Goal: Information Seeking & Learning: Learn about a topic

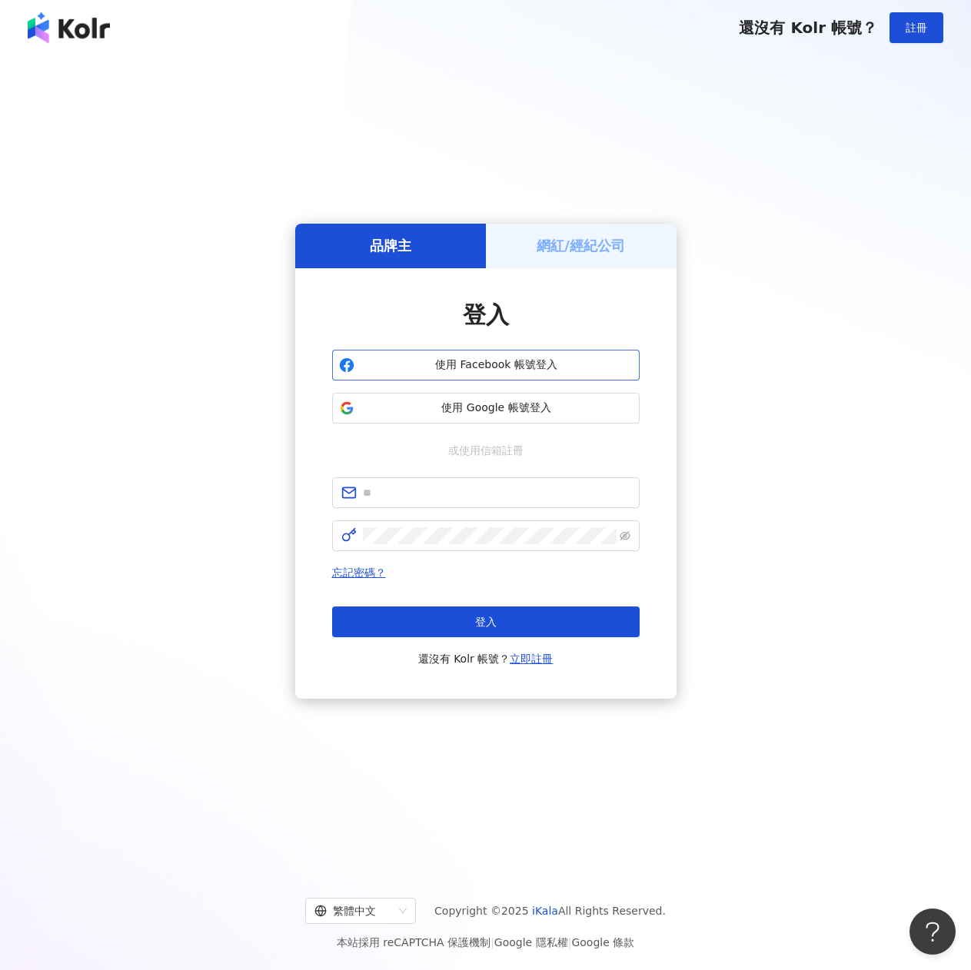
click at [504, 371] on span "使用 Facebook 帳號登入" at bounding box center [497, 365] width 272 height 15
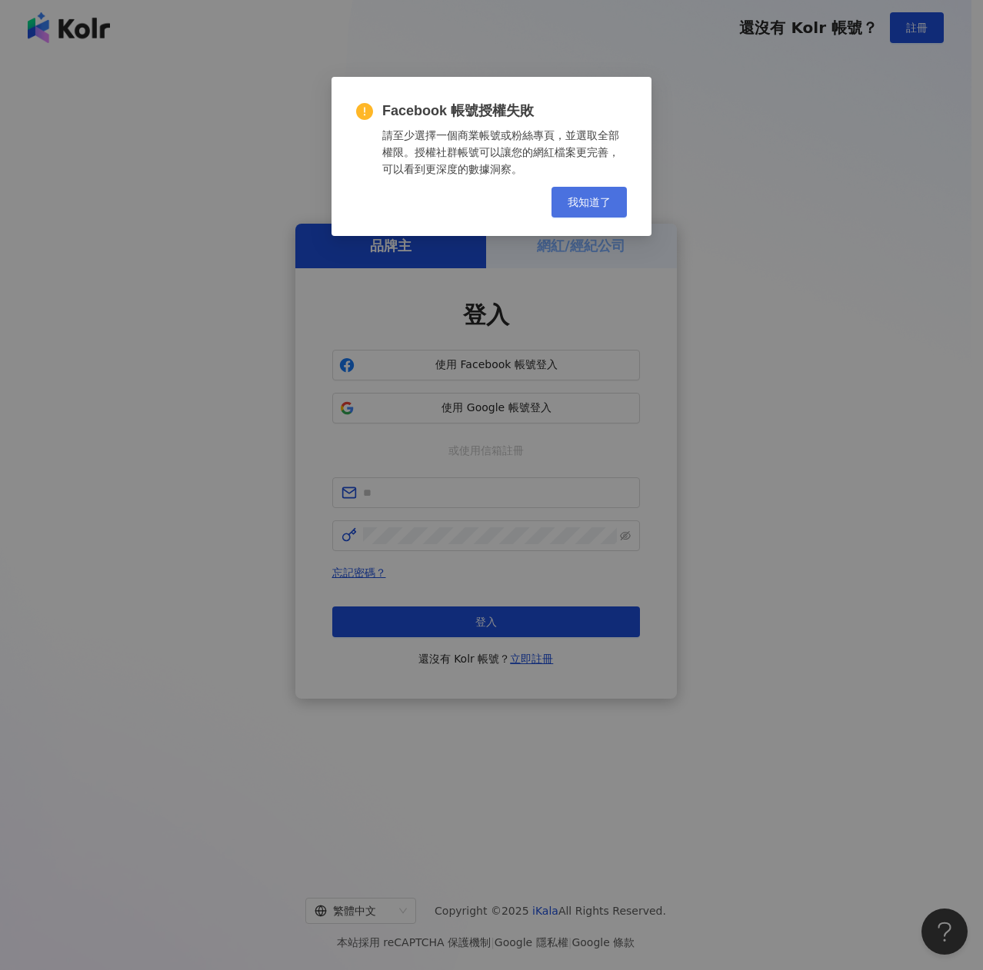
click at [604, 206] on span "我知道了" at bounding box center [589, 202] width 43 height 12
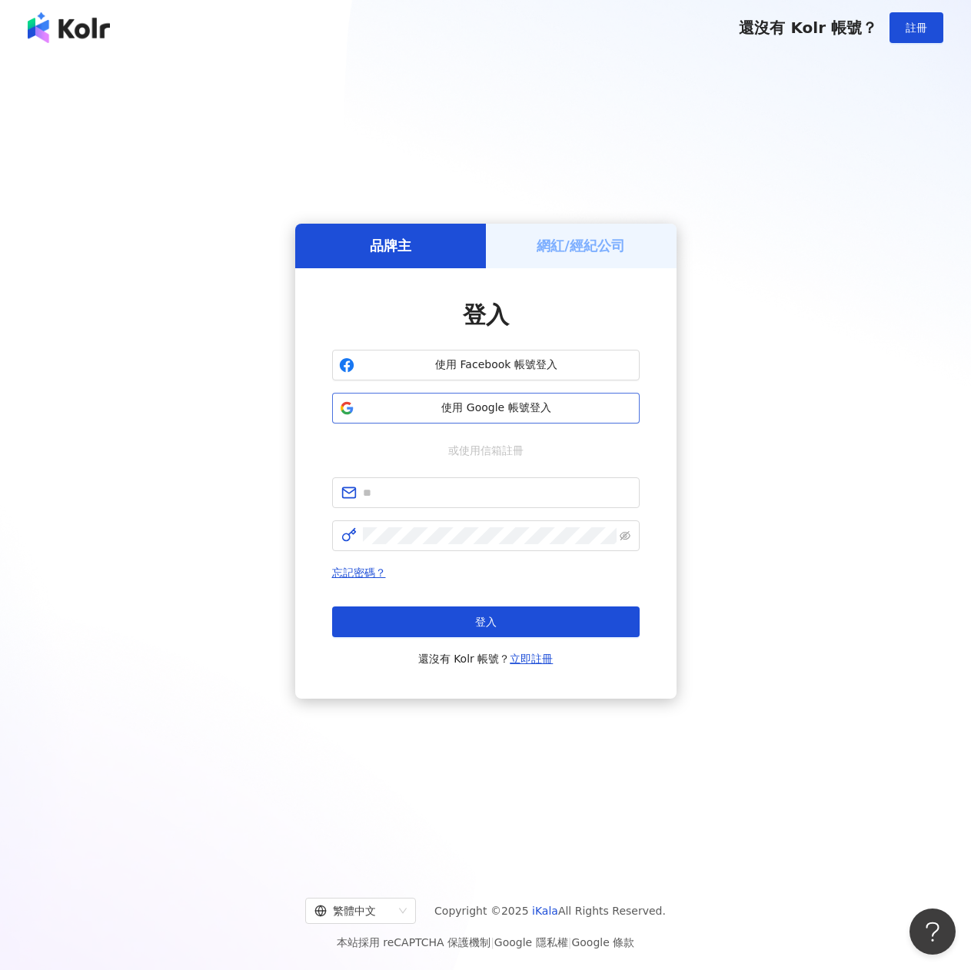
click at [483, 409] on span "使用 Google 帳號登入" at bounding box center [497, 408] width 272 height 15
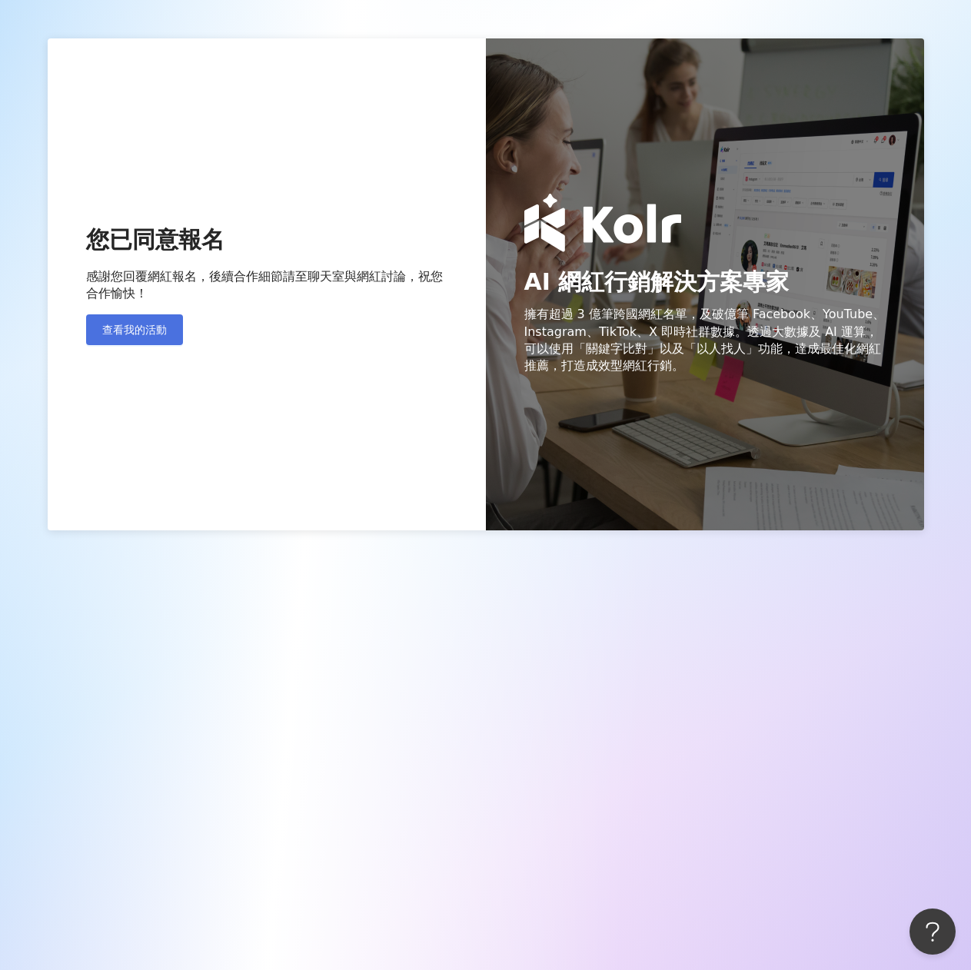
click at [155, 331] on span "查看我的活動" at bounding box center [134, 330] width 65 height 12
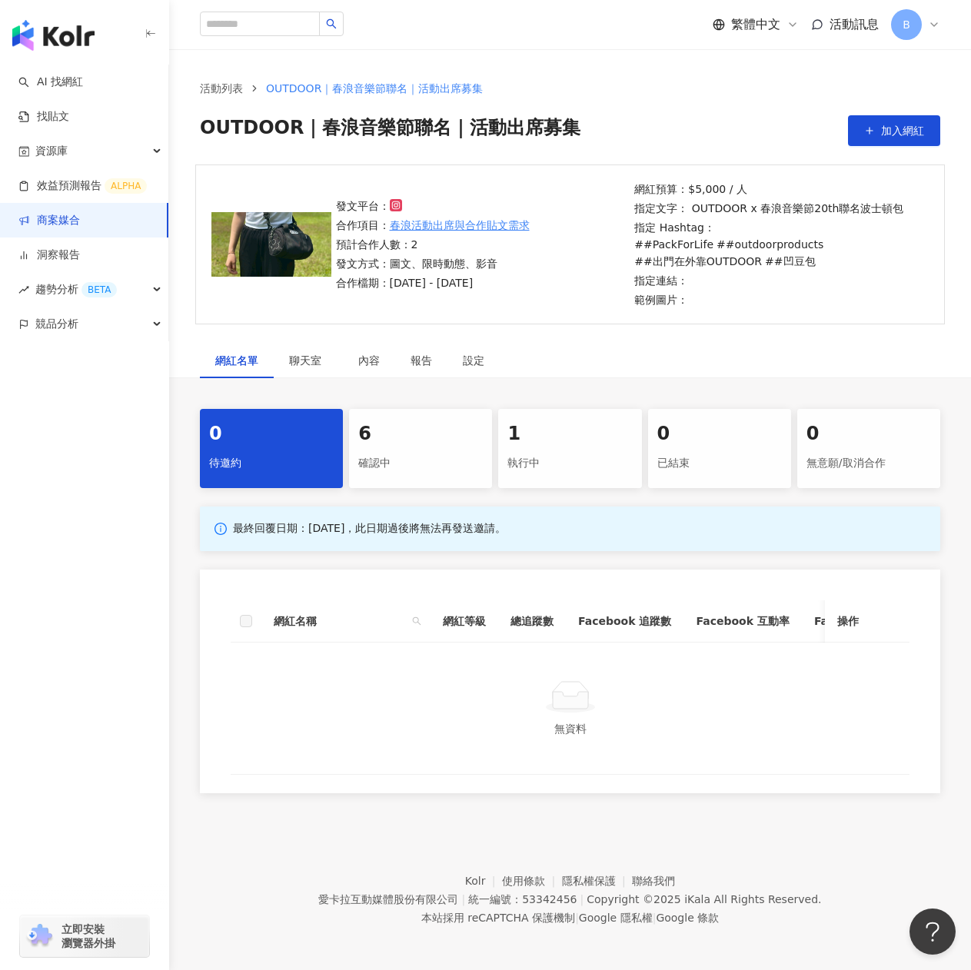
click at [452, 453] on div "確認中" at bounding box center [420, 464] width 125 height 26
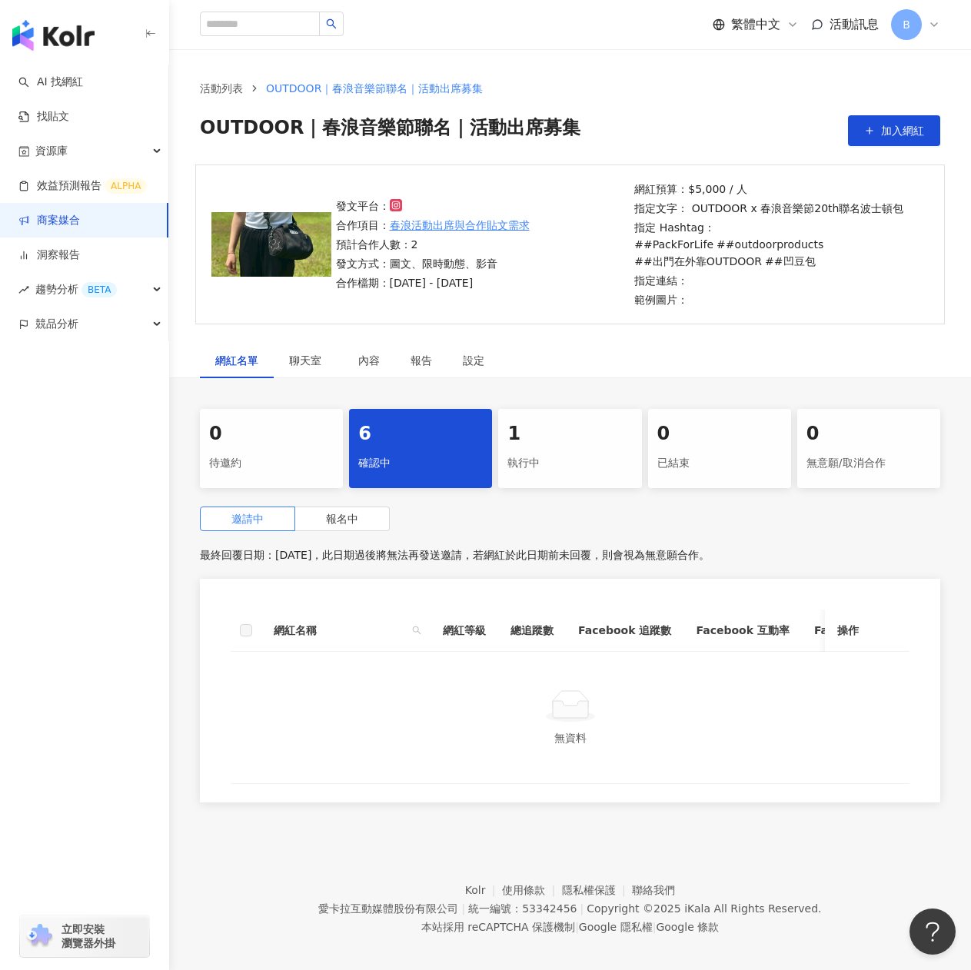
click at [577, 455] on div "執行中" at bounding box center [570, 464] width 125 height 26
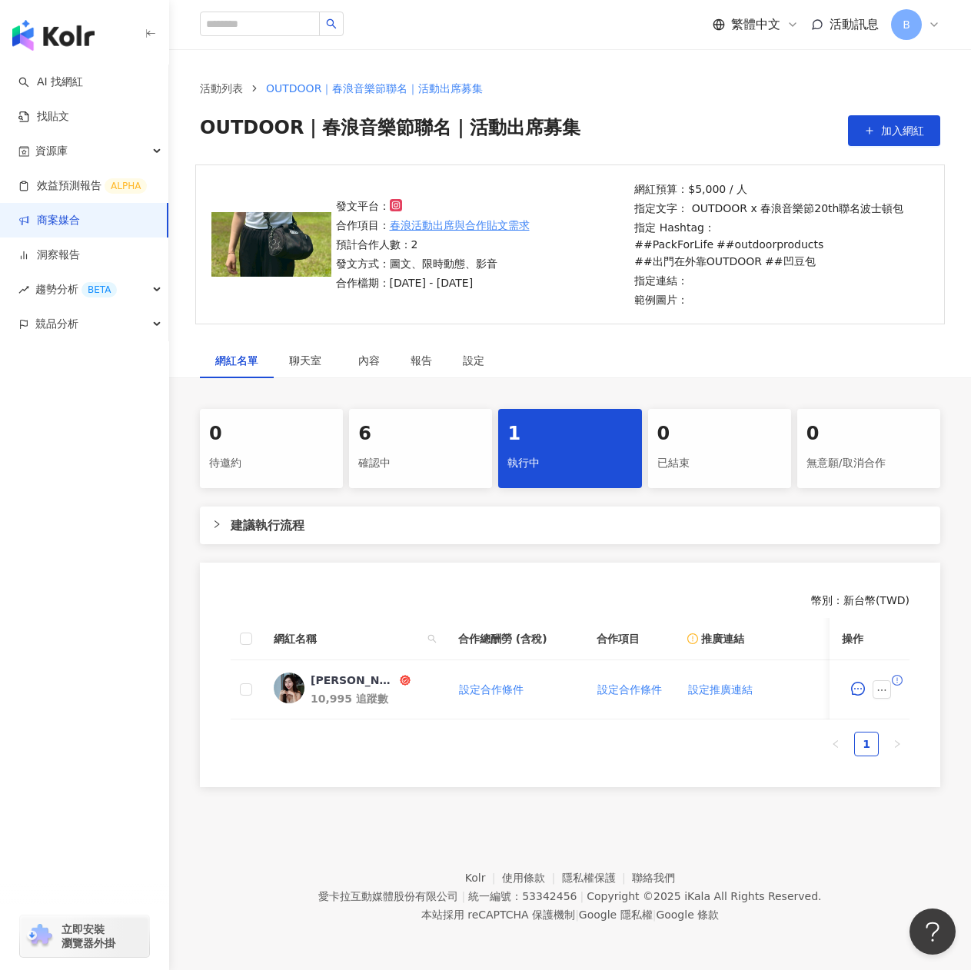
drag, startPoint x: 387, startPoint y: 732, endPoint x: 533, endPoint y: 741, distance: 146.3
click at [533, 741] on div "網紅名稱 合作總酬勞 (含稅) 合作項目 推廣連結 合約 勞報單 其他附件 上線連結 領款人身份 備註 付款狀態 操作 米雪 Michelle 10,995 …" at bounding box center [570, 687] width 679 height 138
click at [879, 697] on button "button" at bounding box center [882, 690] width 18 height 18
click at [334, 674] on div "[PERSON_NAME]" at bounding box center [354, 680] width 86 height 15
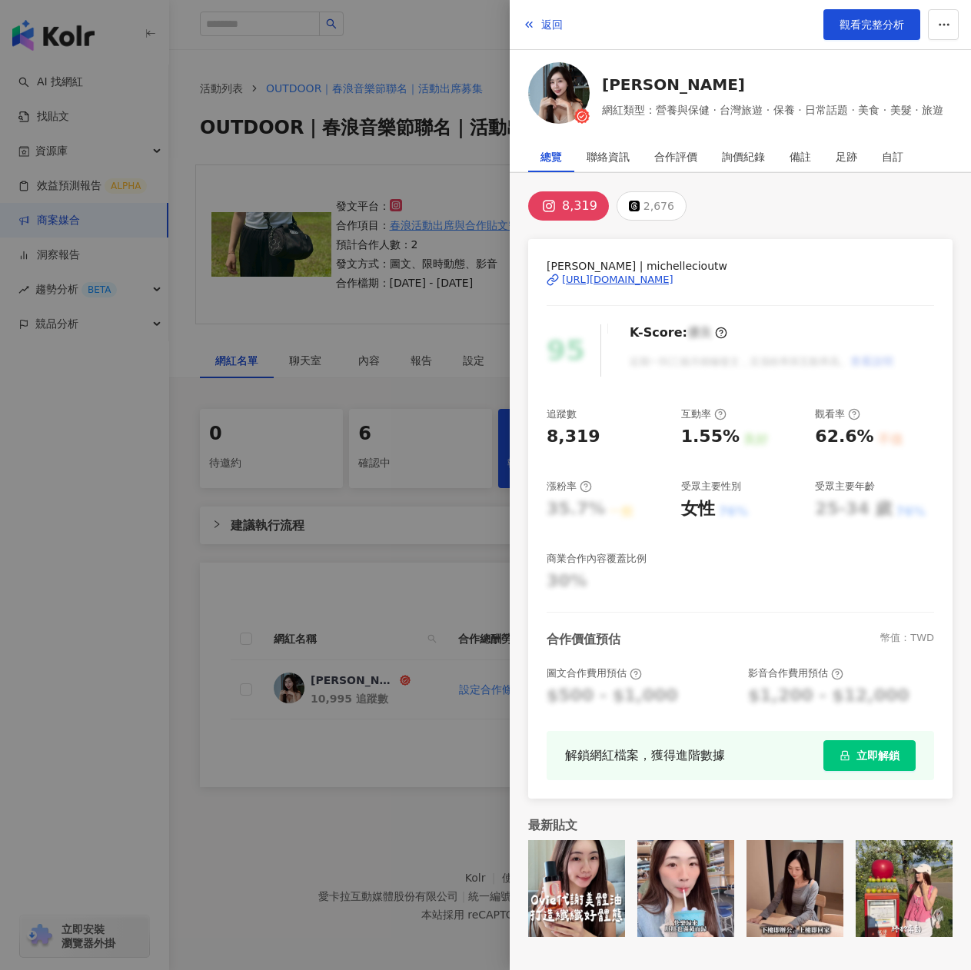
click at [604, 271] on span "[PERSON_NAME] | michellecioutw" at bounding box center [741, 266] width 388 height 17
click at [674, 281] on div "[URL][DOMAIN_NAME]" at bounding box center [618, 280] width 112 height 14
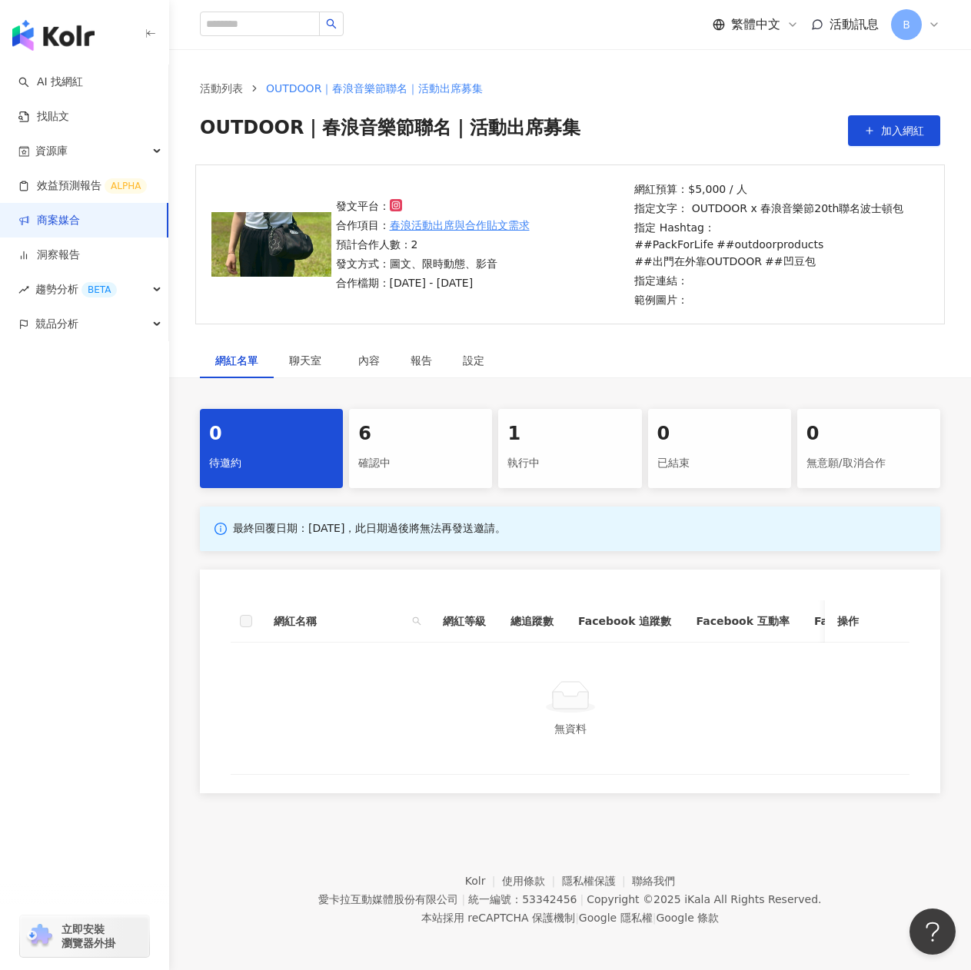
click at [402, 471] on div "確認中" at bounding box center [420, 464] width 125 height 26
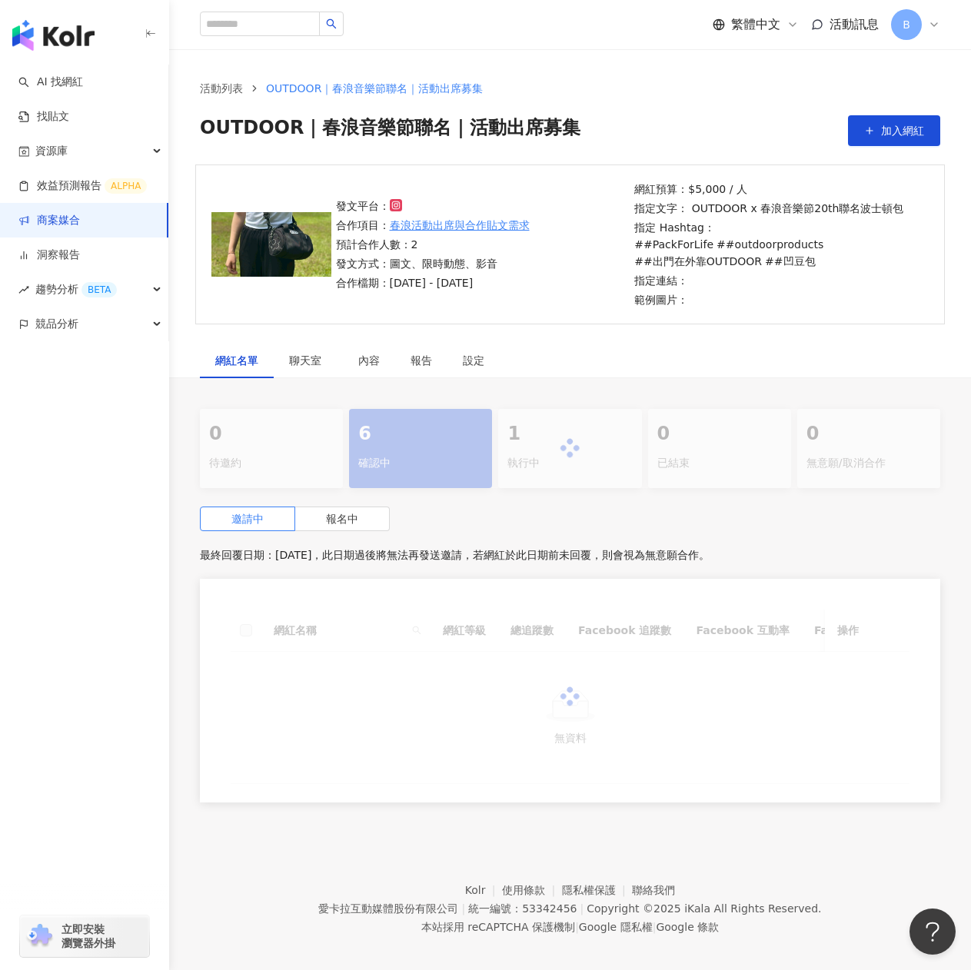
click at [543, 449] on div at bounding box center [570, 448] width 741 height 79
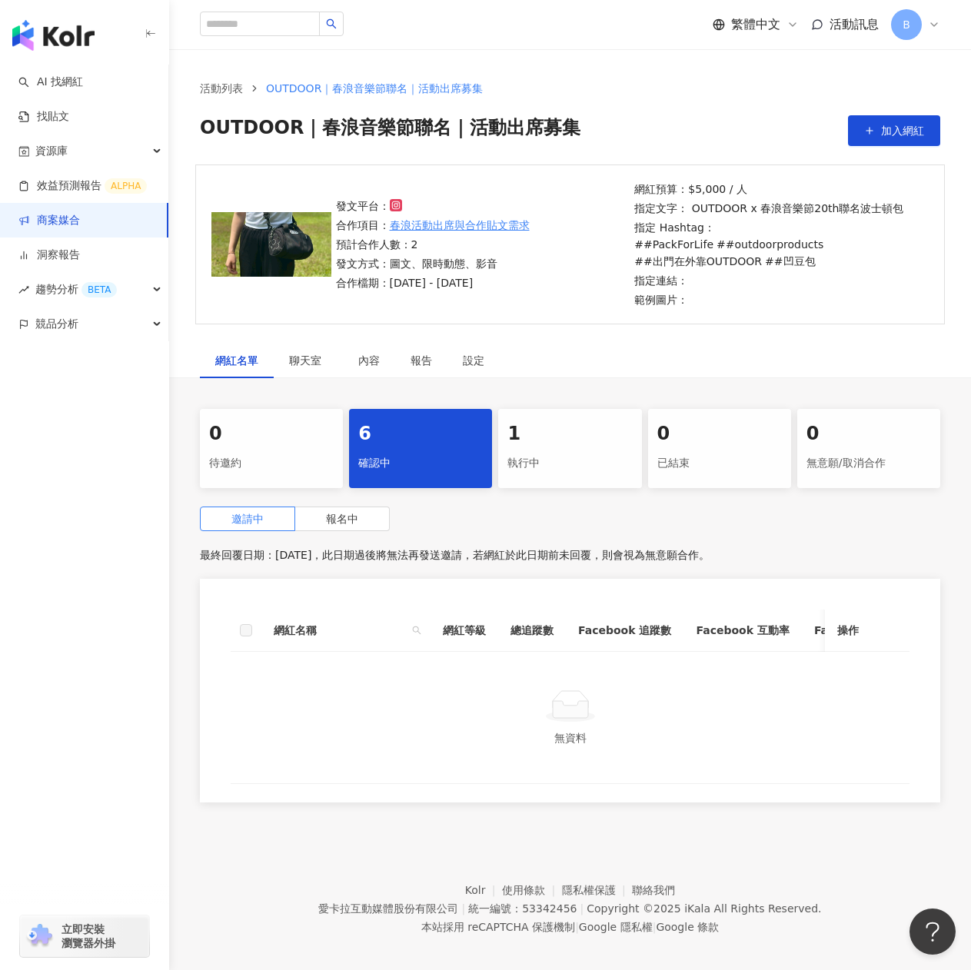
drag, startPoint x: 526, startPoint y: 441, endPoint x: 534, endPoint y: 442, distance: 8.6
click at [526, 439] on div "1" at bounding box center [570, 434] width 125 height 26
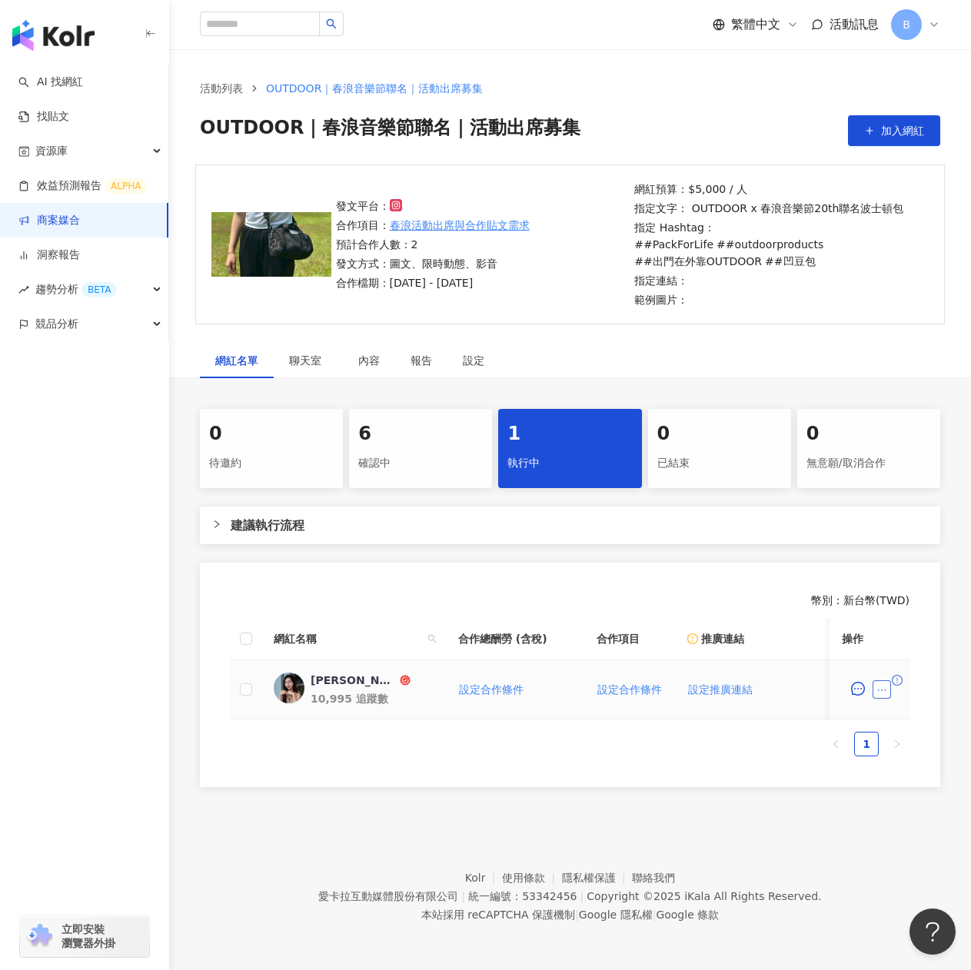
click at [883, 691] on icon "ellipsis" at bounding box center [882, 690] width 11 height 11
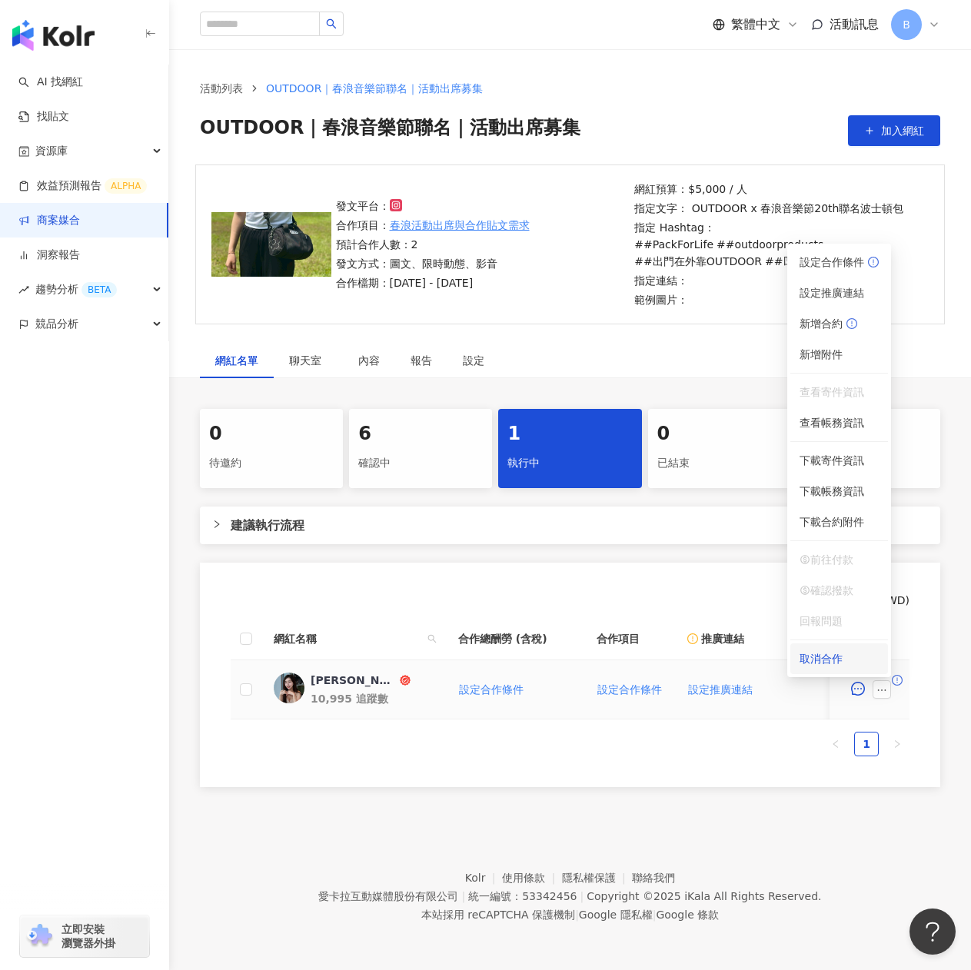
click at [827, 654] on div "取消合作" at bounding box center [839, 659] width 79 height 17
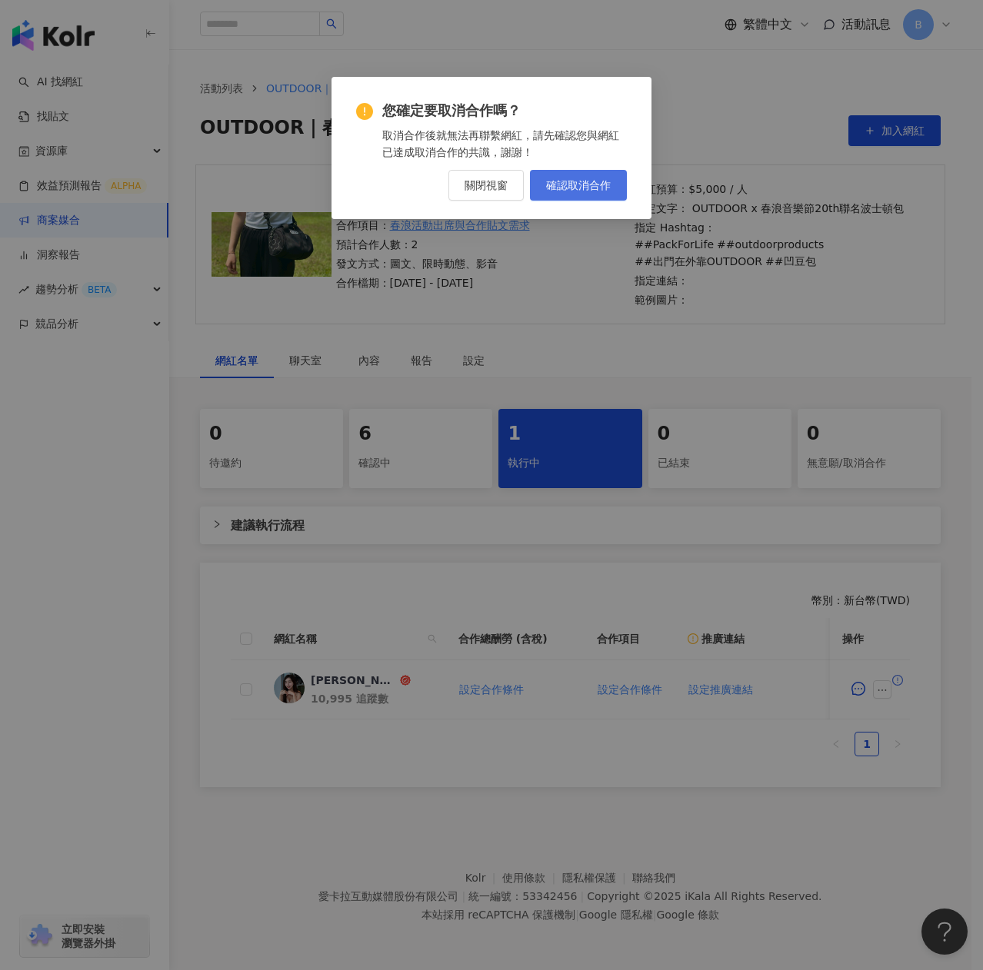
click at [571, 181] on span "確認取消合作" at bounding box center [578, 185] width 65 height 12
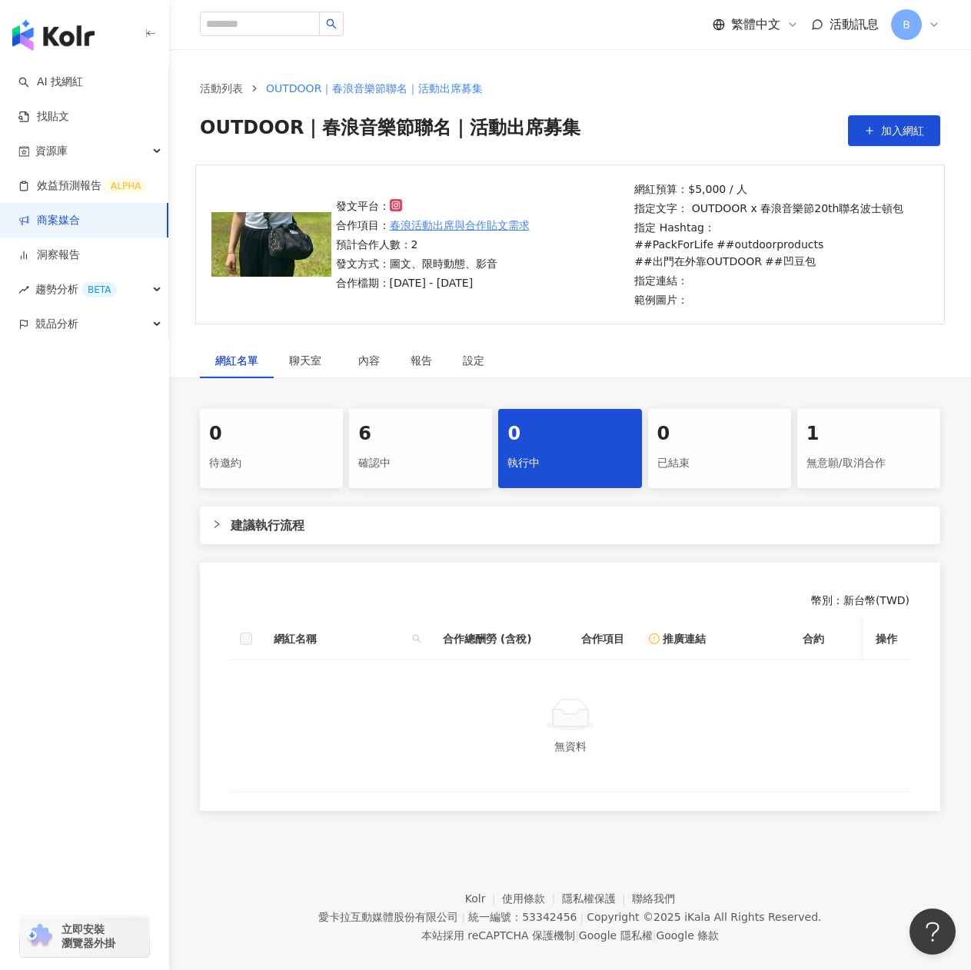
click at [657, 727] on div at bounding box center [570, 714] width 642 height 35
click at [435, 402] on div "網紅名單 聊天室 內容 報告 設定 0 待邀約 6 確認中 0 執行中 0 已結束 1 無意願/取消合作 建議執行流程 幣別 ： 新台幣 ( TWD ) 網紅…" at bounding box center [570, 582] width 802 height 478
click at [448, 442] on div "6" at bounding box center [420, 434] width 125 height 26
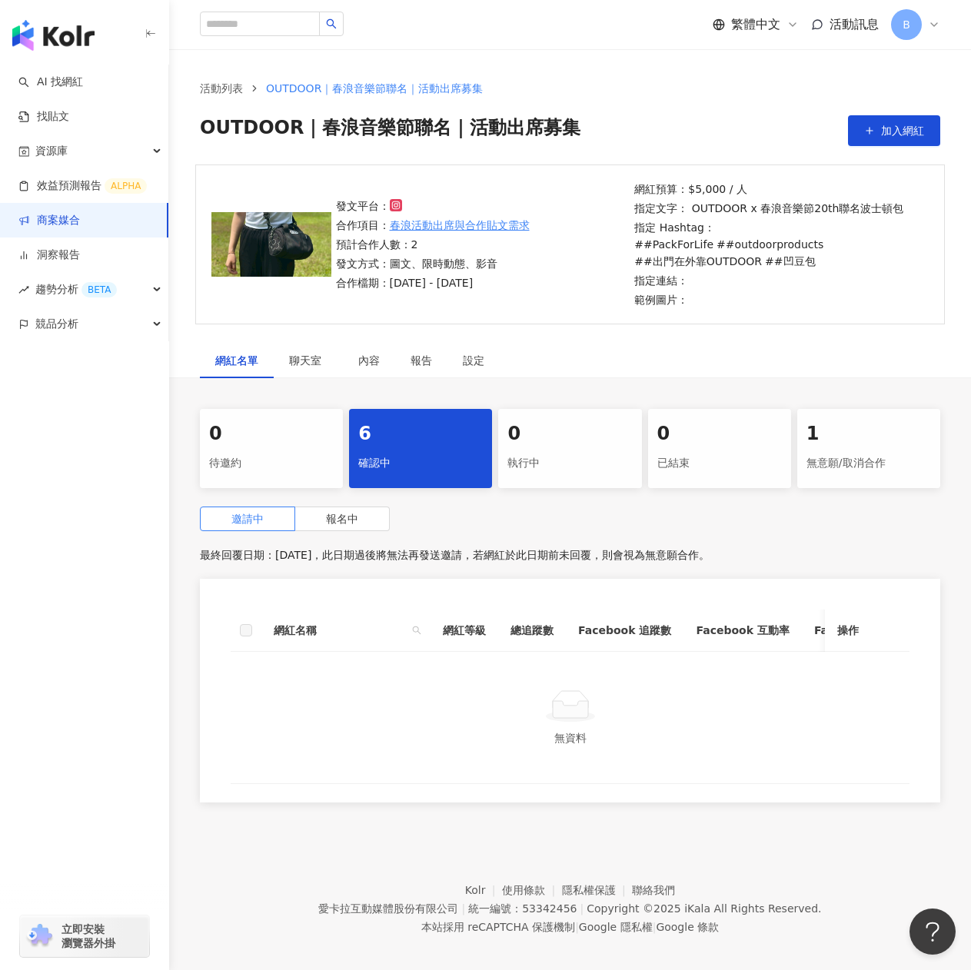
click at [807, 451] on div "無意願/取消合作" at bounding box center [869, 464] width 125 height 26
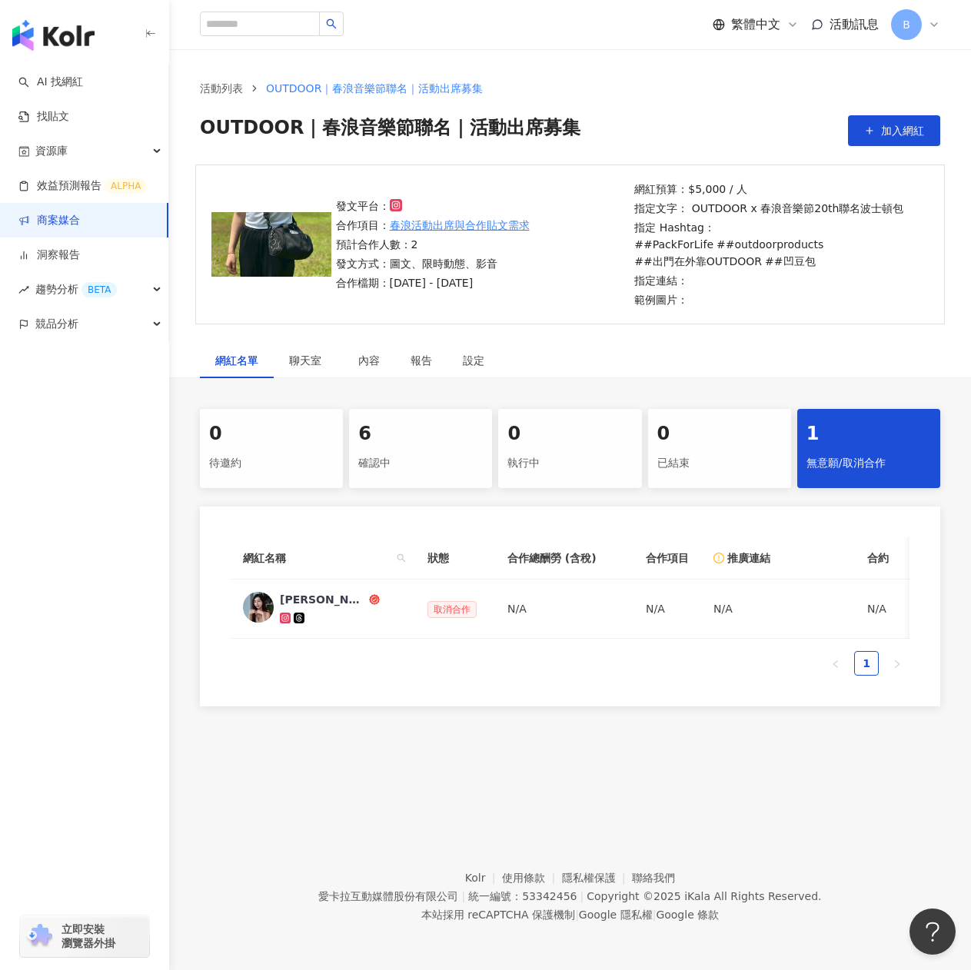
click at [387, 461] on div "確認中" at bounding box center [420, 464] width 125 height 26
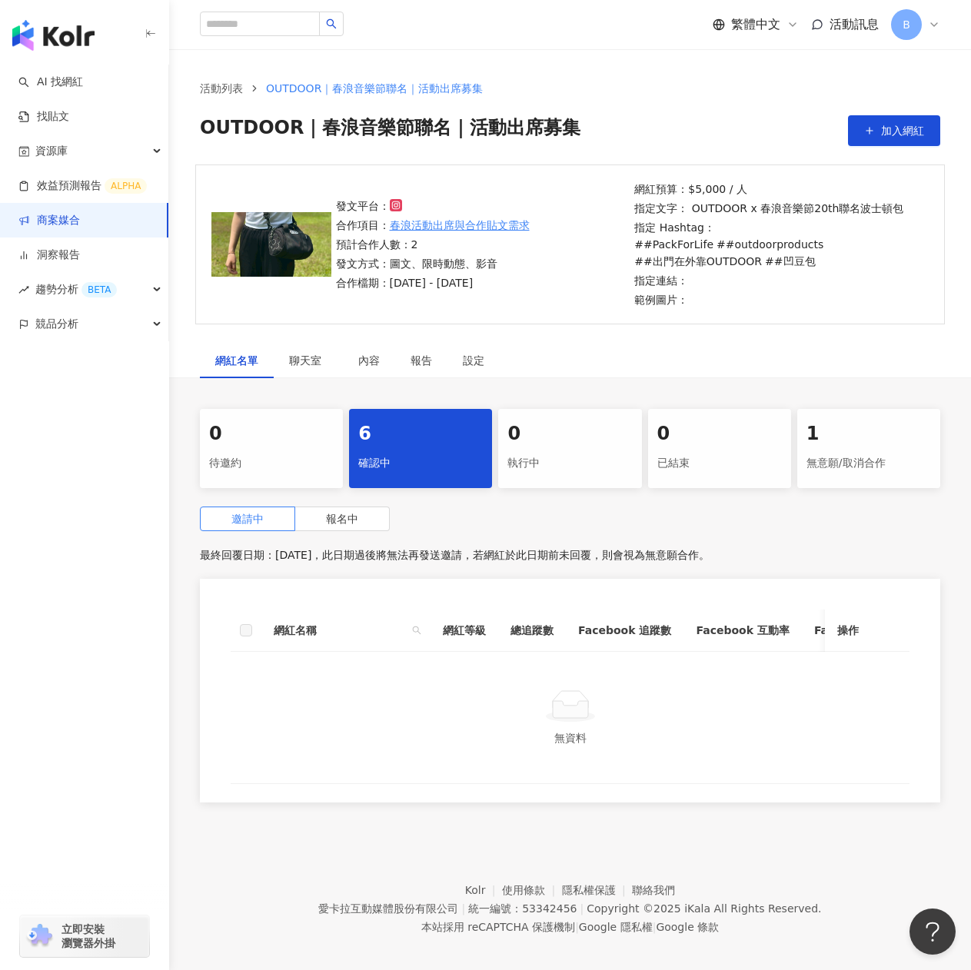
click at [427, 458] on div "確認中" at bounding box center [420, 464] width 125 height 26
click at [343, 523] on span "報名中" at bounding box center [342, 519] width 32 height 12
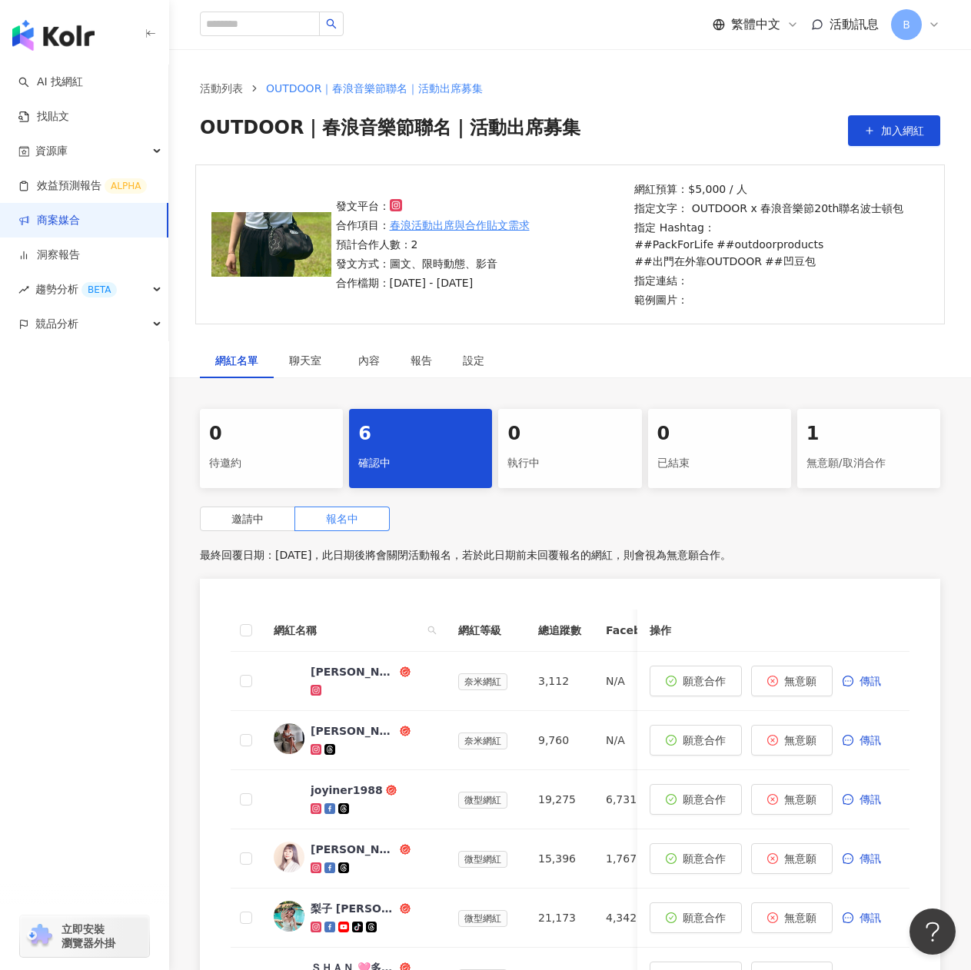
scroll to position [77, 0]
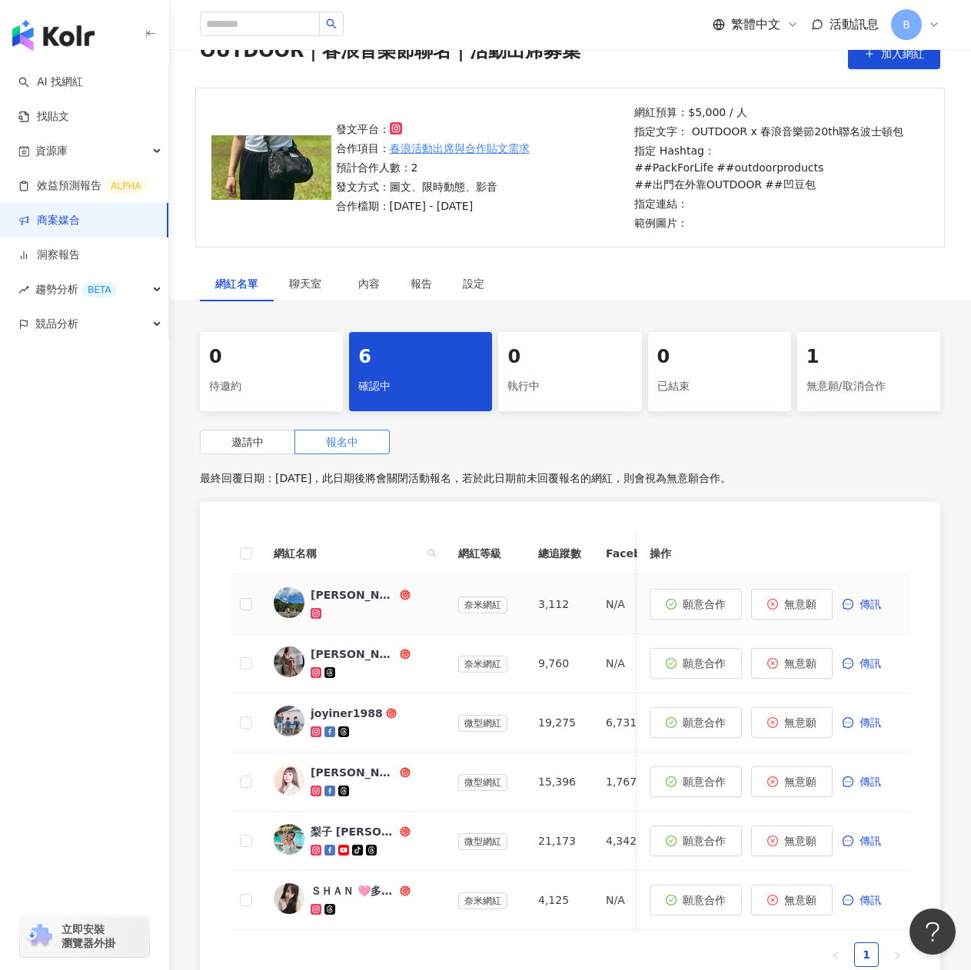
click at [392, 602] on span "[PERSON_NAME]" at bounding box center [361, 594] width 100 height 15
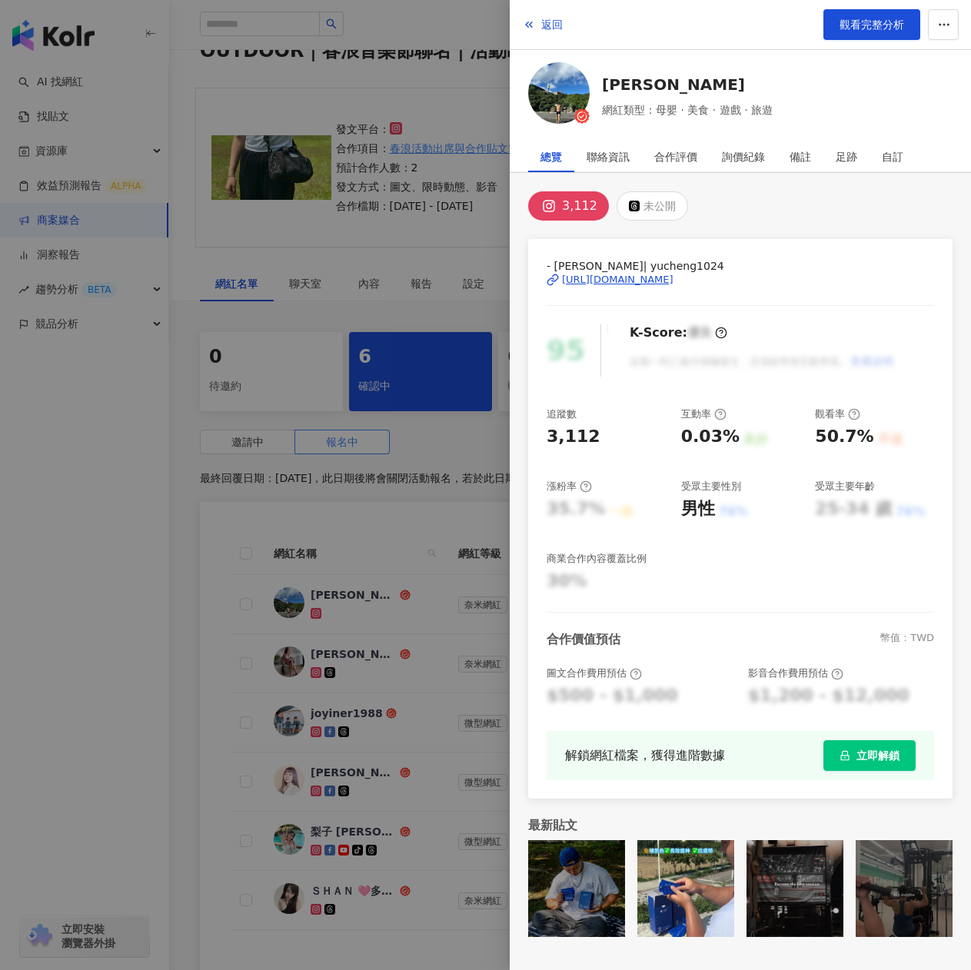
click at [382, 529] on div at bounding box center [485, 485] width 971 height 970
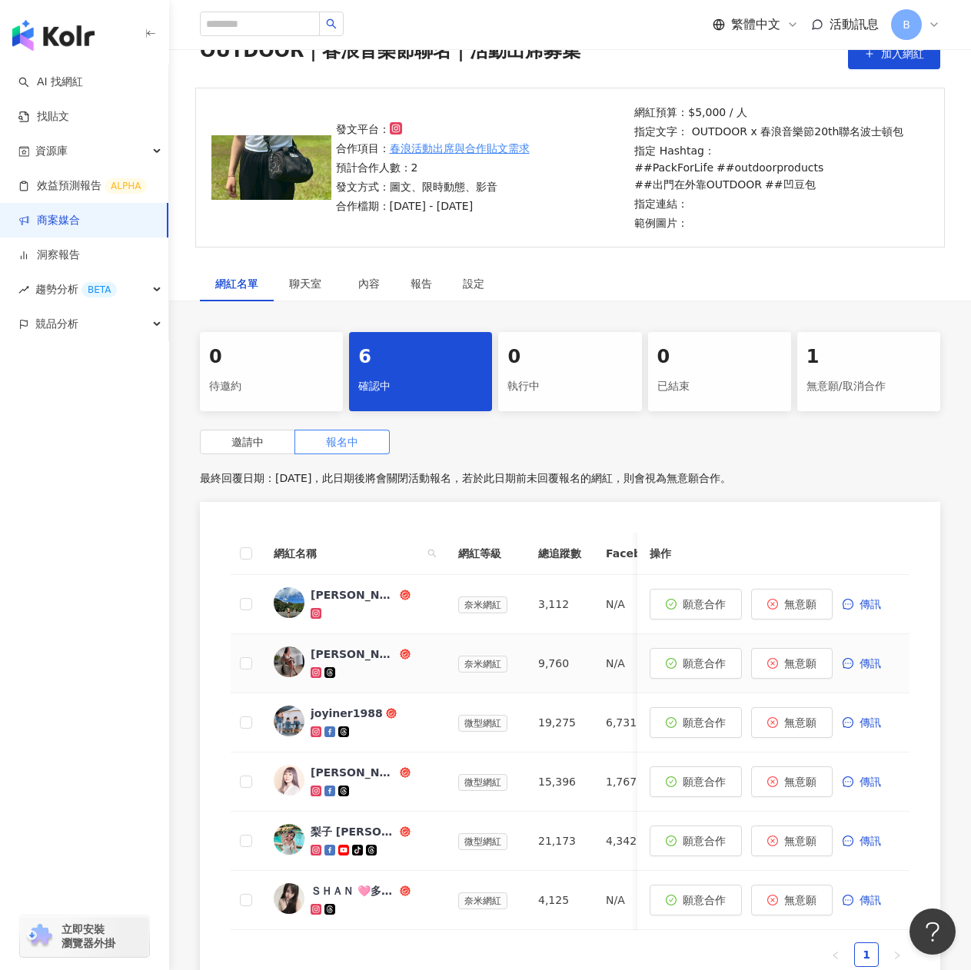
click at [381, 661] on span "[PERSON_NAME]" at bounding box center [361, 654] width 100 height 15
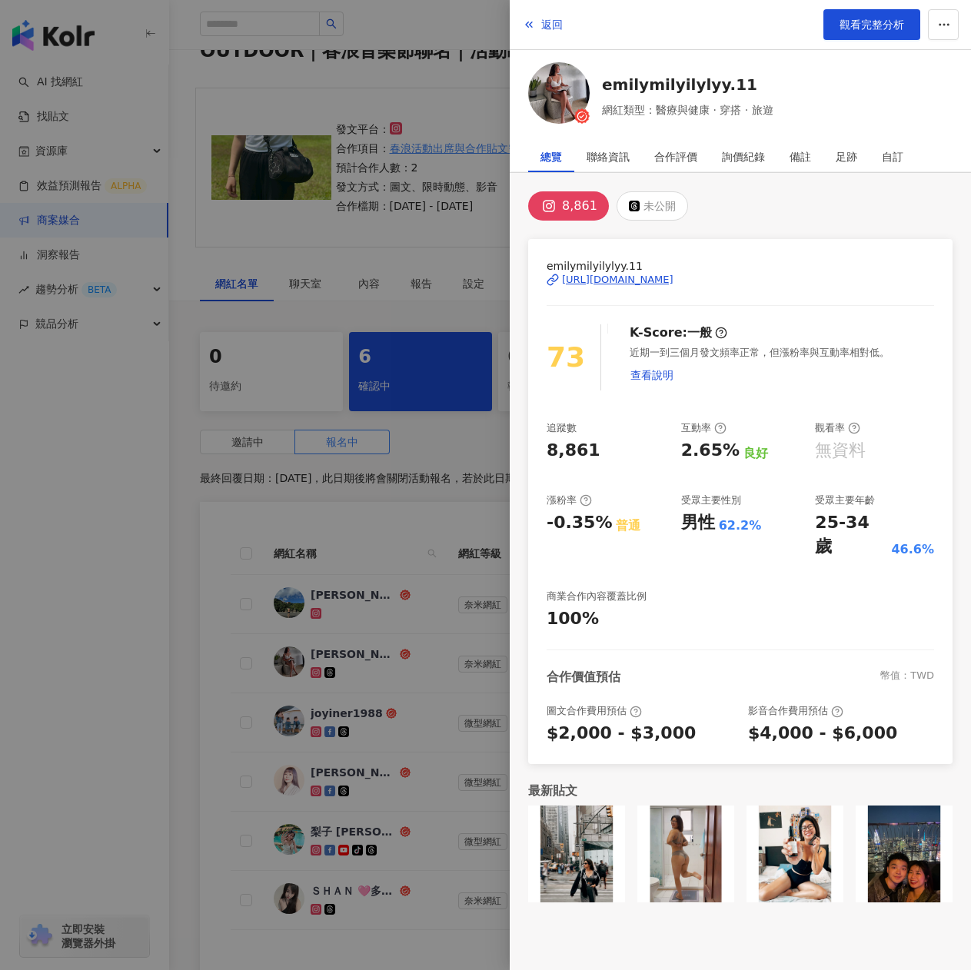
click at [362, 489] on div at bounding box center [485, 485] width 971 height 970
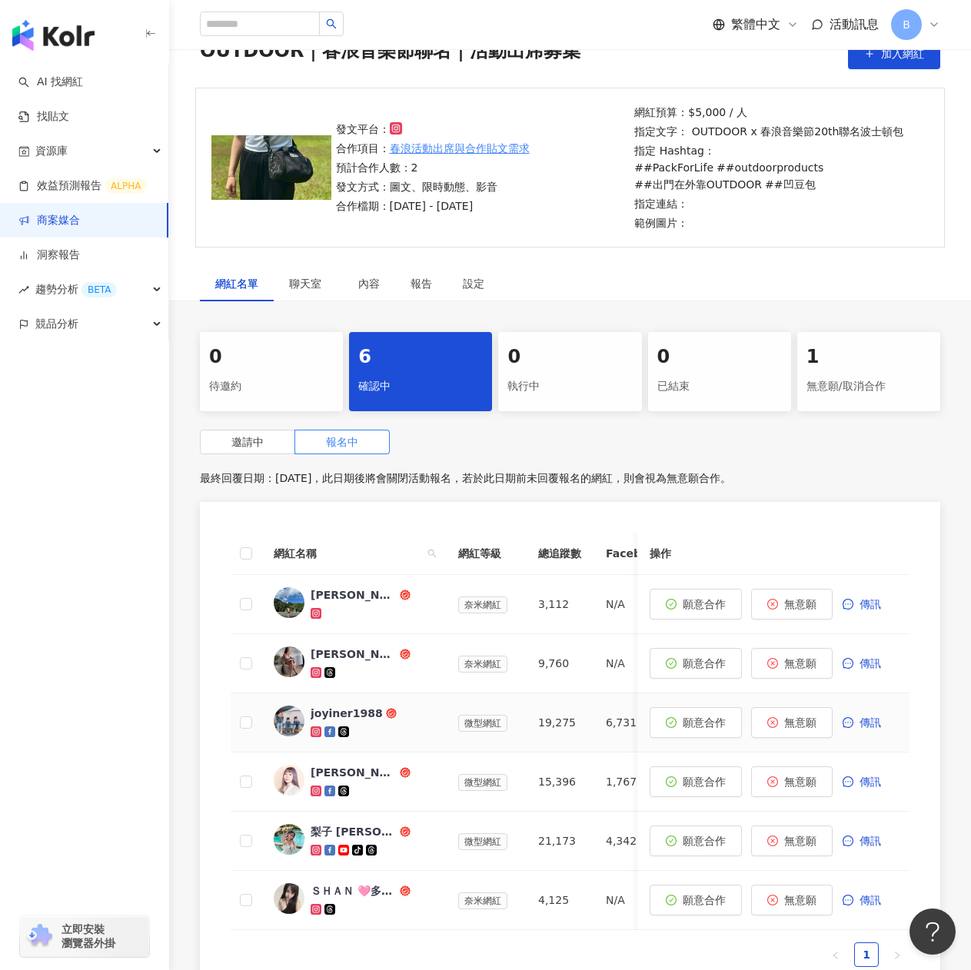
click at [378, 729] on div at bounding box center [372, 731] width 123 height 15
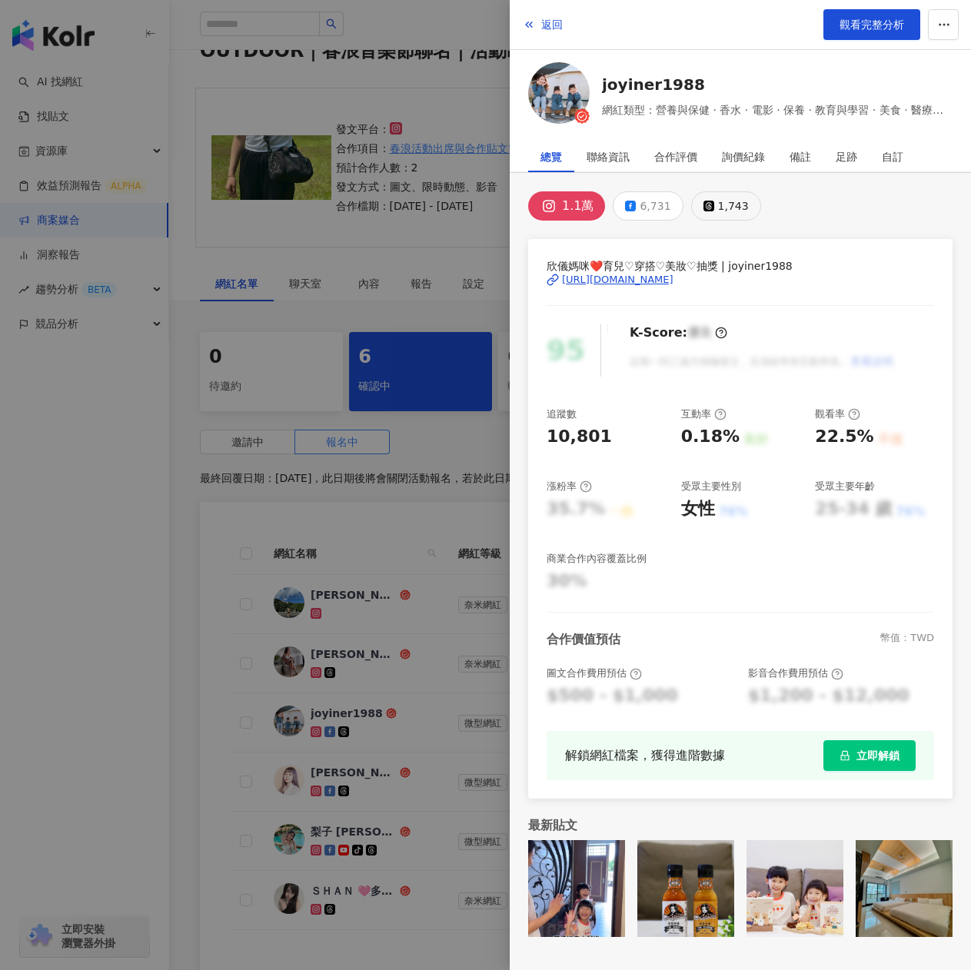
click at [735, 212] on div "1,743" at bounding box center [733, 206] width 31 height 22
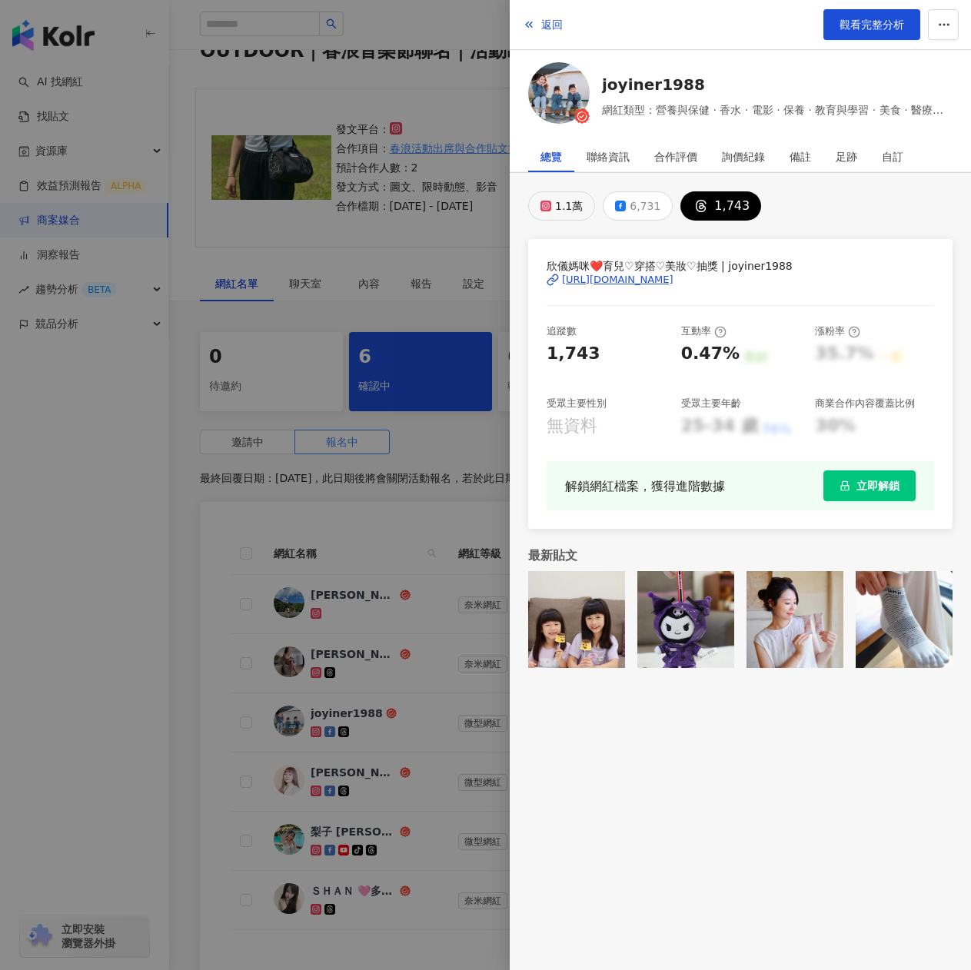
click at [566, 206] on div "1.1萬" at bounding box center [569, 206] width 28 height 22
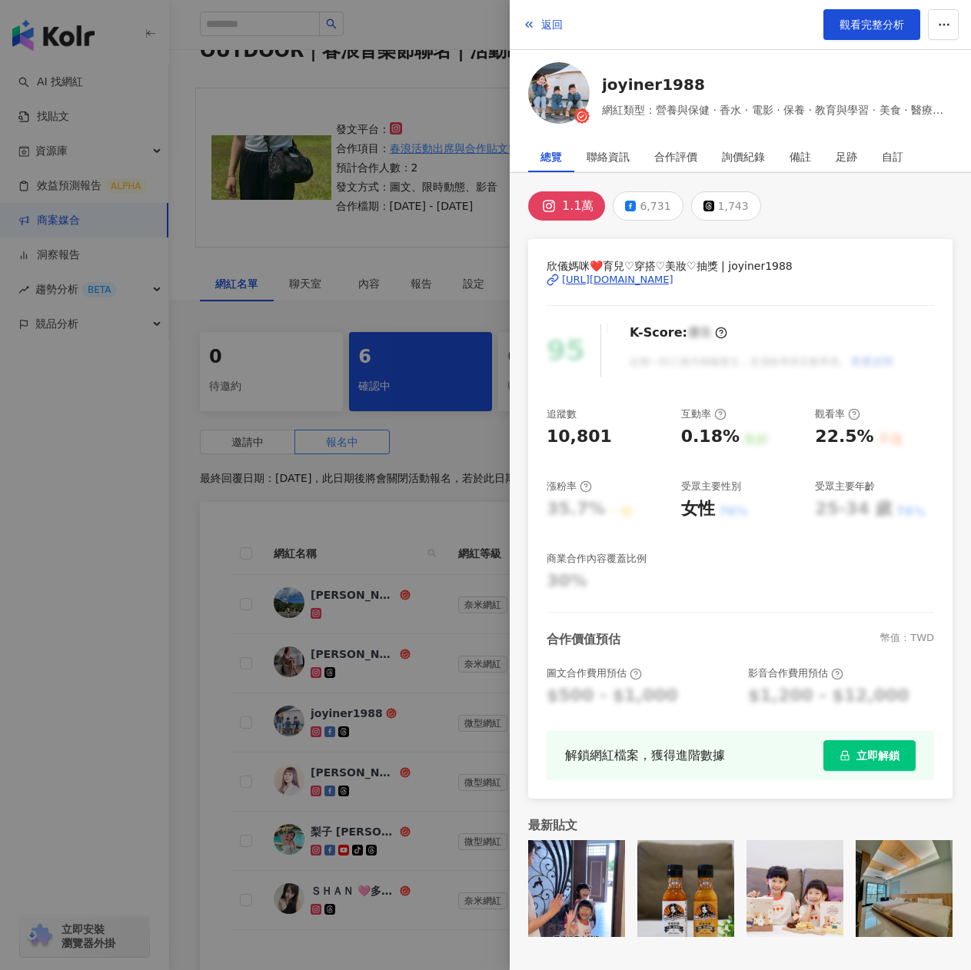
click at [361, 601] on div at bounding box center [485, 485] width 971 height 970
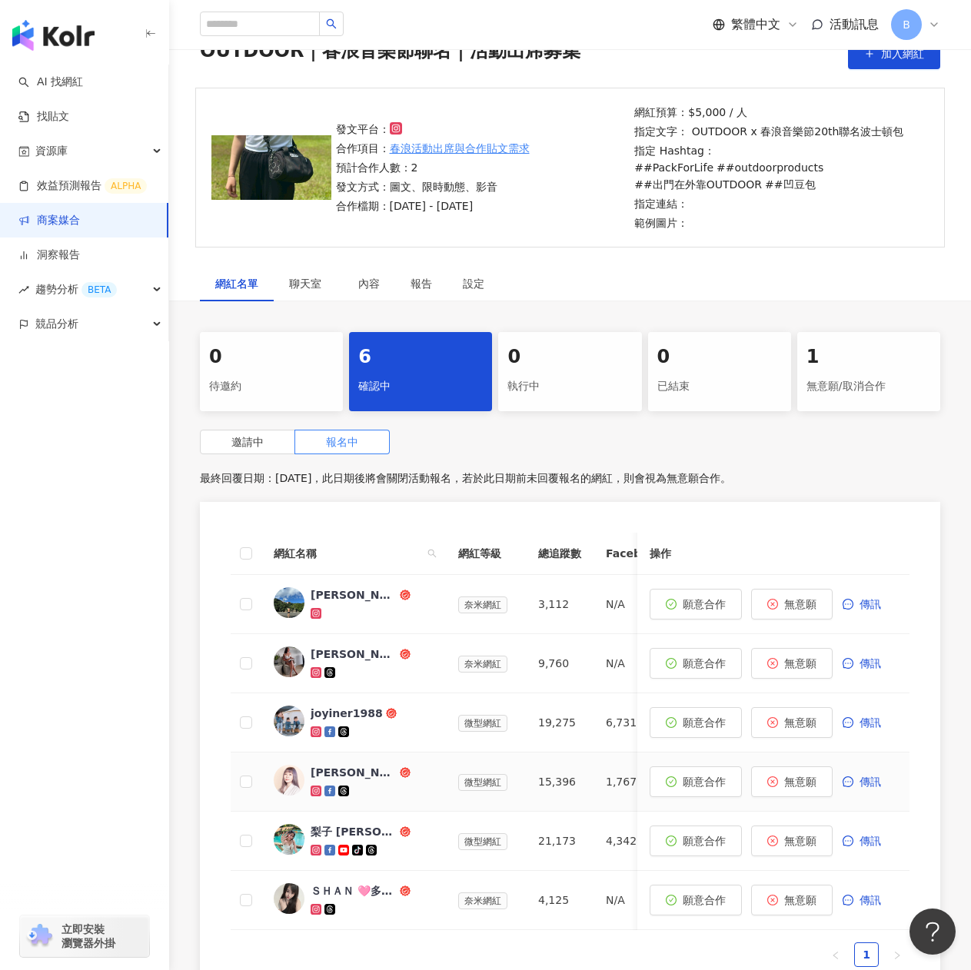
click at [401, 776] on span "[PERSON_NAME]" at bounding box center [361, 772] width 100 height 15
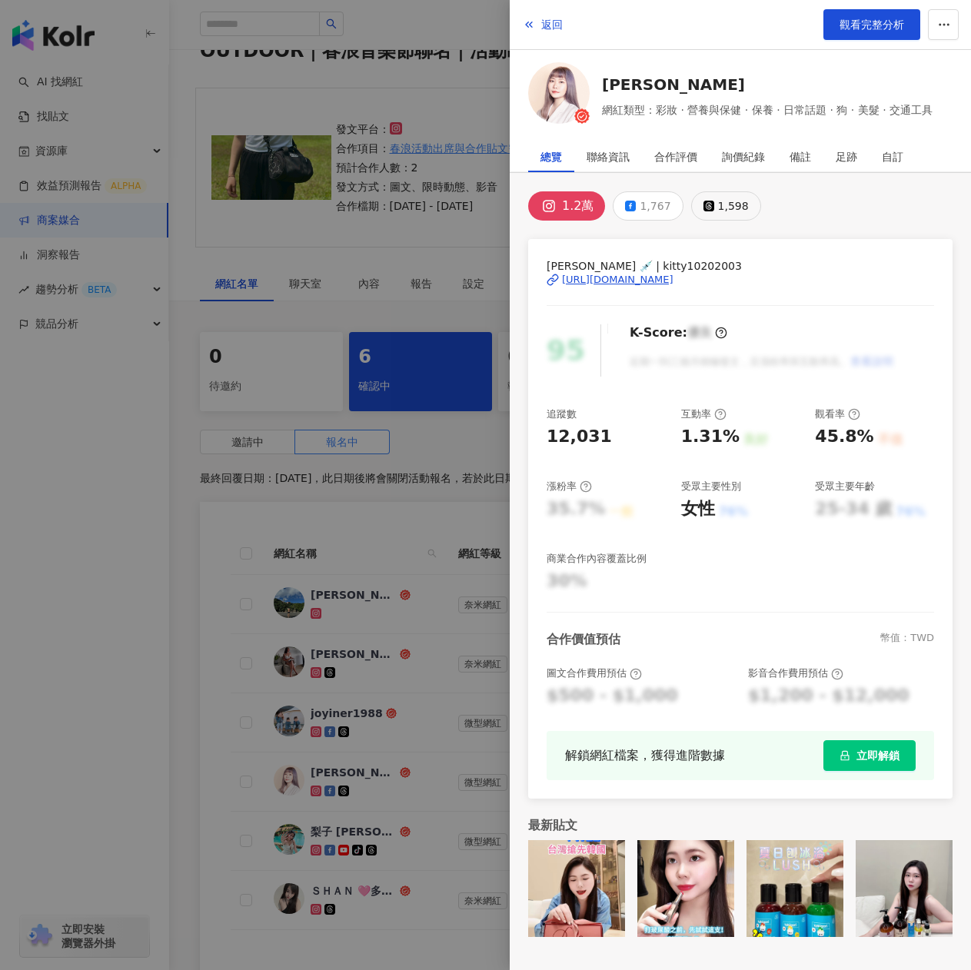
click at [736, 199] on div "1,598" at bounding box center [733, 206] width 31 height 22
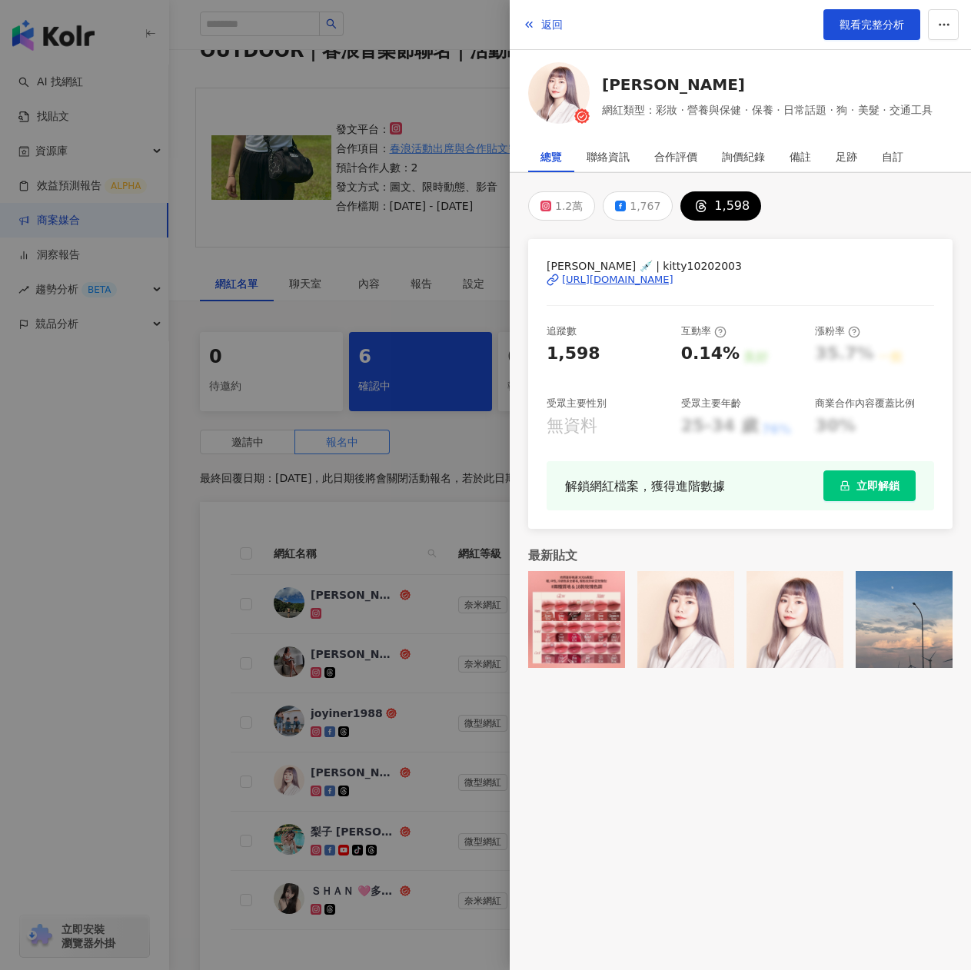
click at [665, 276] on div "https://www.threads.com/@kitty10202003" at bounding box center [618, 280] width 112 height 14
click at [571, 211] on div "1.2萬" at bounding box center [569, 206] width 28 height 22
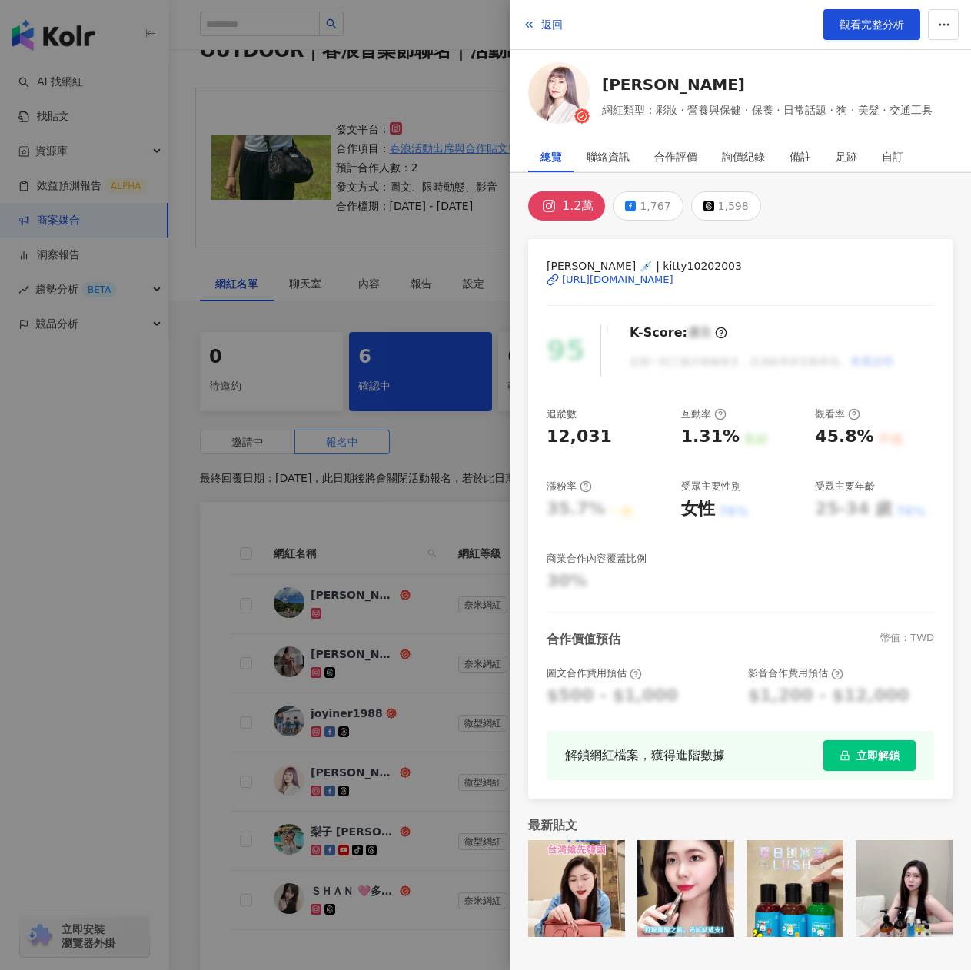
click at [647, 280] on div "https://www.instagram.com/kitty10202003/" at bounding box center [618, 280] width 112 height 14
click at [383, 571] on div at bounding box center [485, 485] width 971 height 970
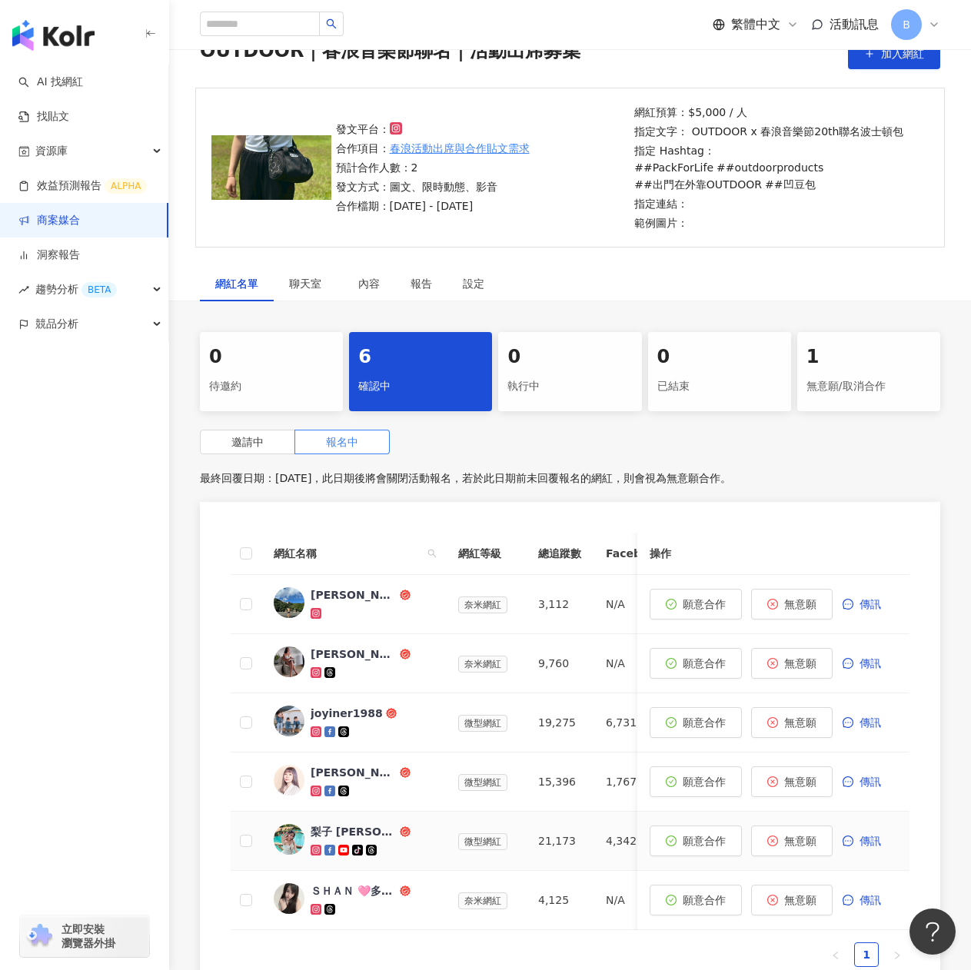
click at [391, 834] on span "梨子 [PERSON_NAME]" at bounding box center [361, 831] width 100 height 15
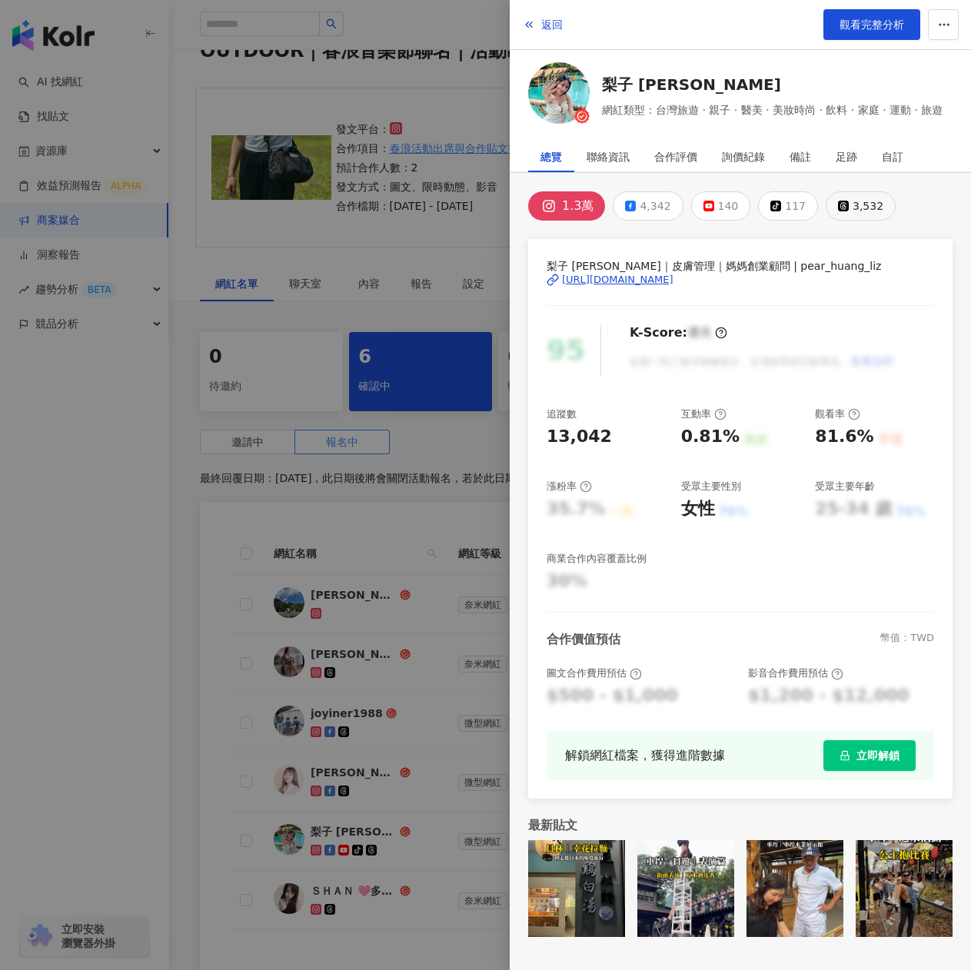
click at [856, 199] on div "3,532" at bounding box center [868, 206] width 31 height 22
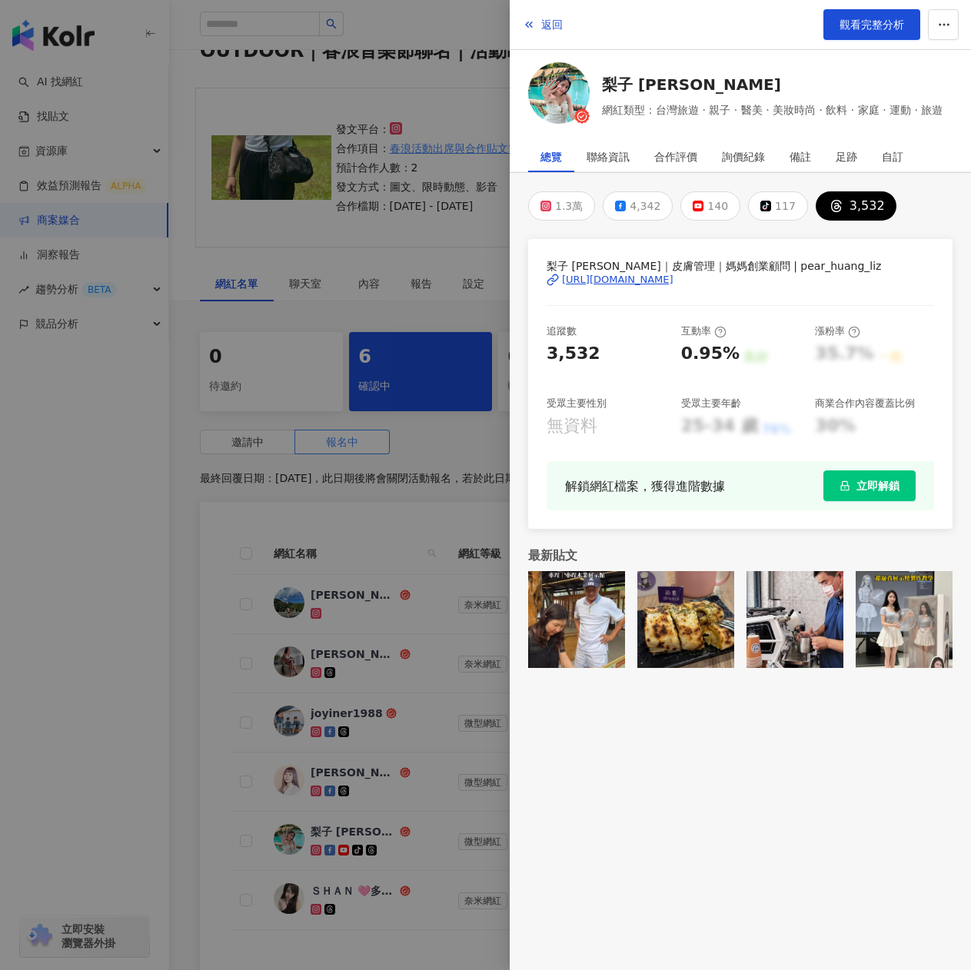
click at [674, 280] on div "https://www.threads.com/@pear_huang_liz" at bounding box center [618, 280] width 112 height 14
click at [557, 198] on div "1.3萬" at bounding box center [569, 206] width 28 height 22
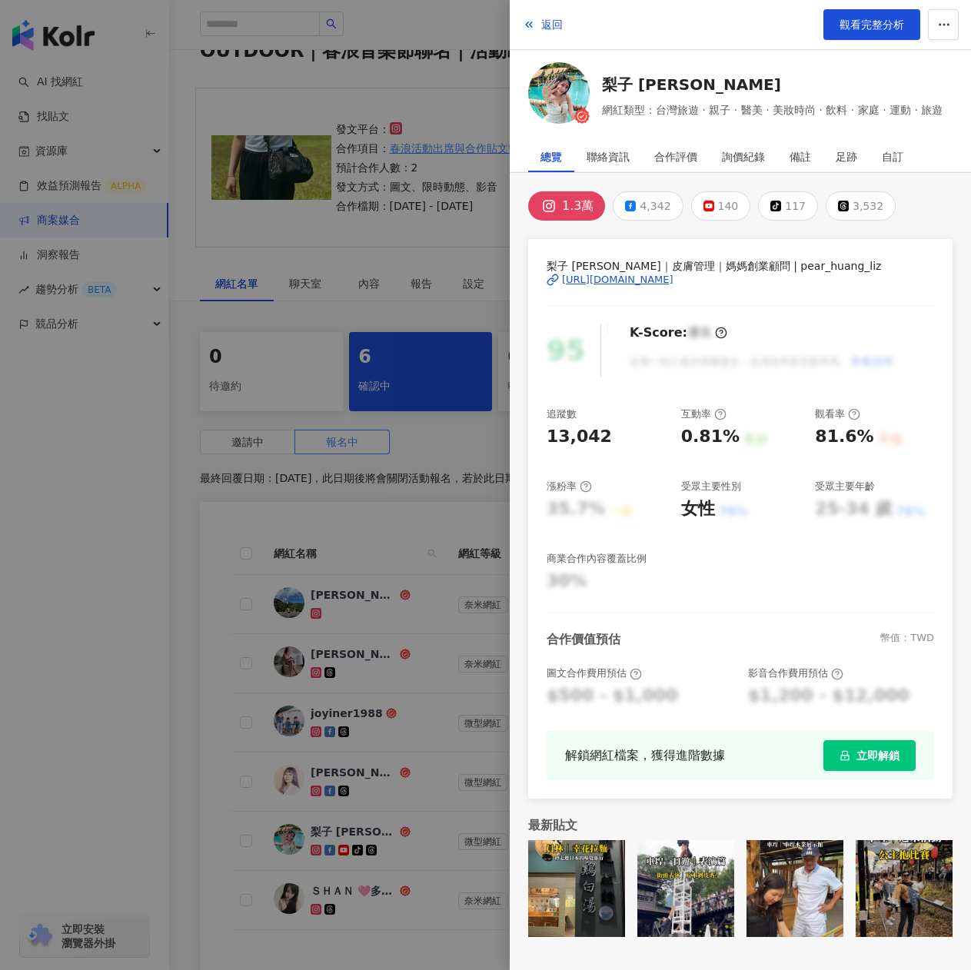
click at [654, 273] on div "https://www.instagram.com/pear_huang_liz/" at bounding box center [618, 280] width 112 height 14
click at [435, 608] on div at bounding box center [485, 485] width 971 height 970
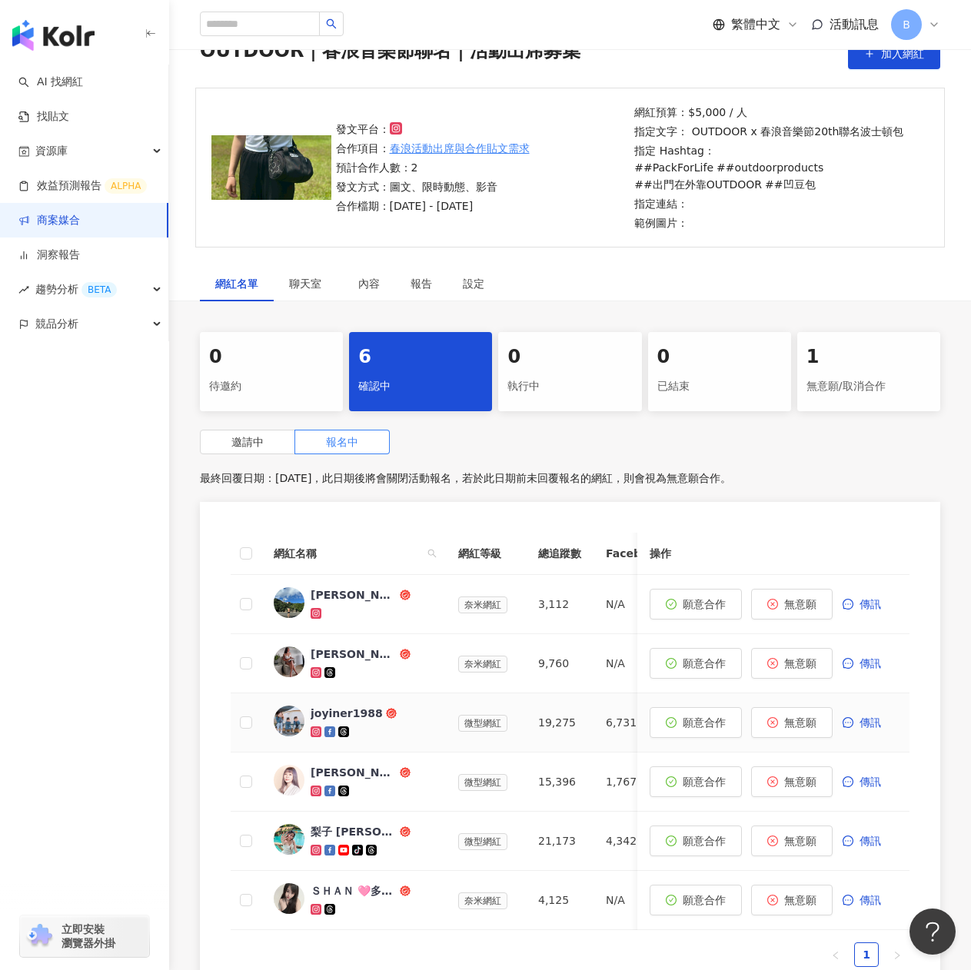
scroll to position [154, 0]
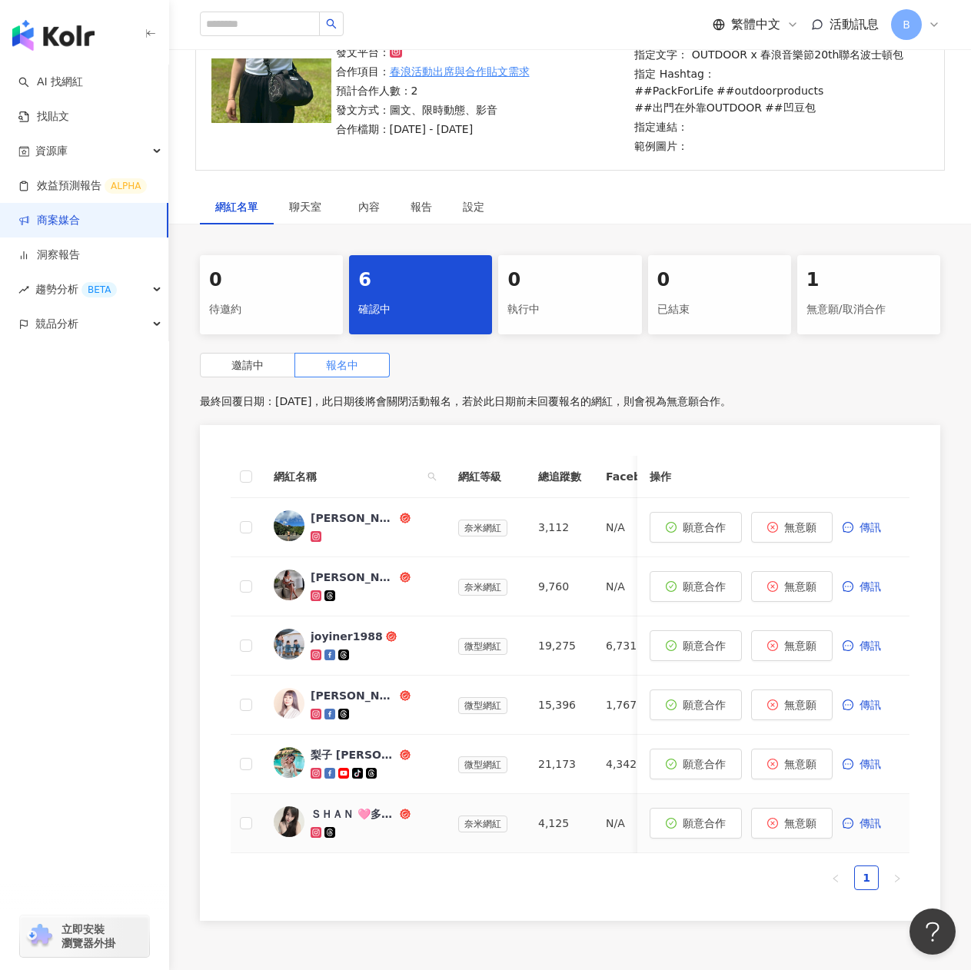
click at [408, 832] on div at bounding box center [372, 832] width 123 height 15
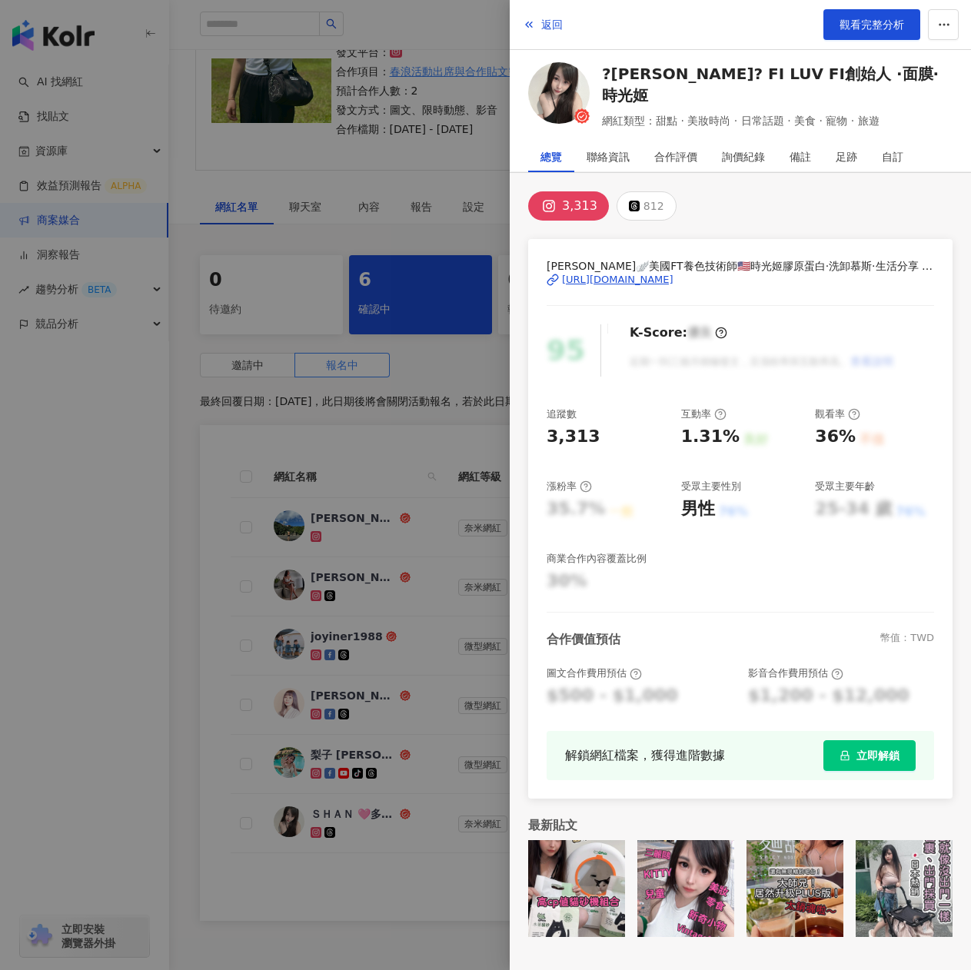
click at [615, 276] on div "https://www.instagram.com/shan0502/" at bounding box center [618, 280] width 112 height 14
click at [468, 356] on div at bounding box center [485, 485] width 971 height 970
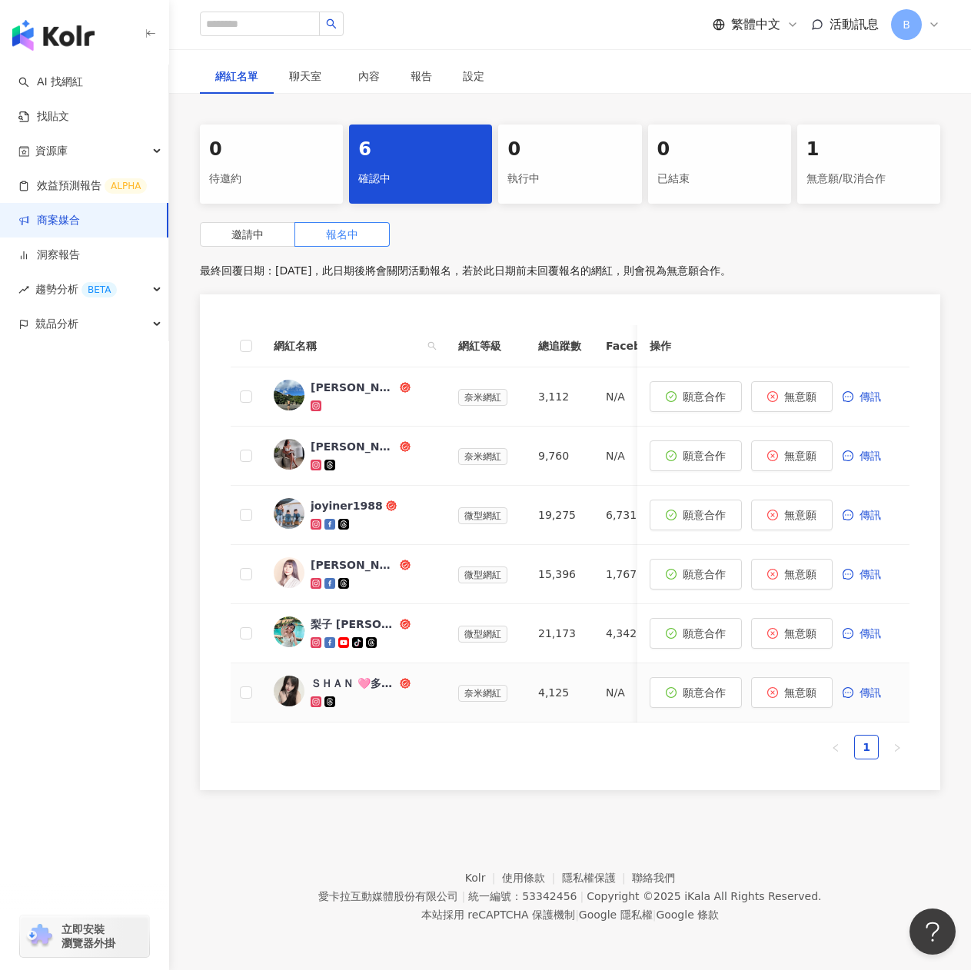
scroll to position [142, 0]
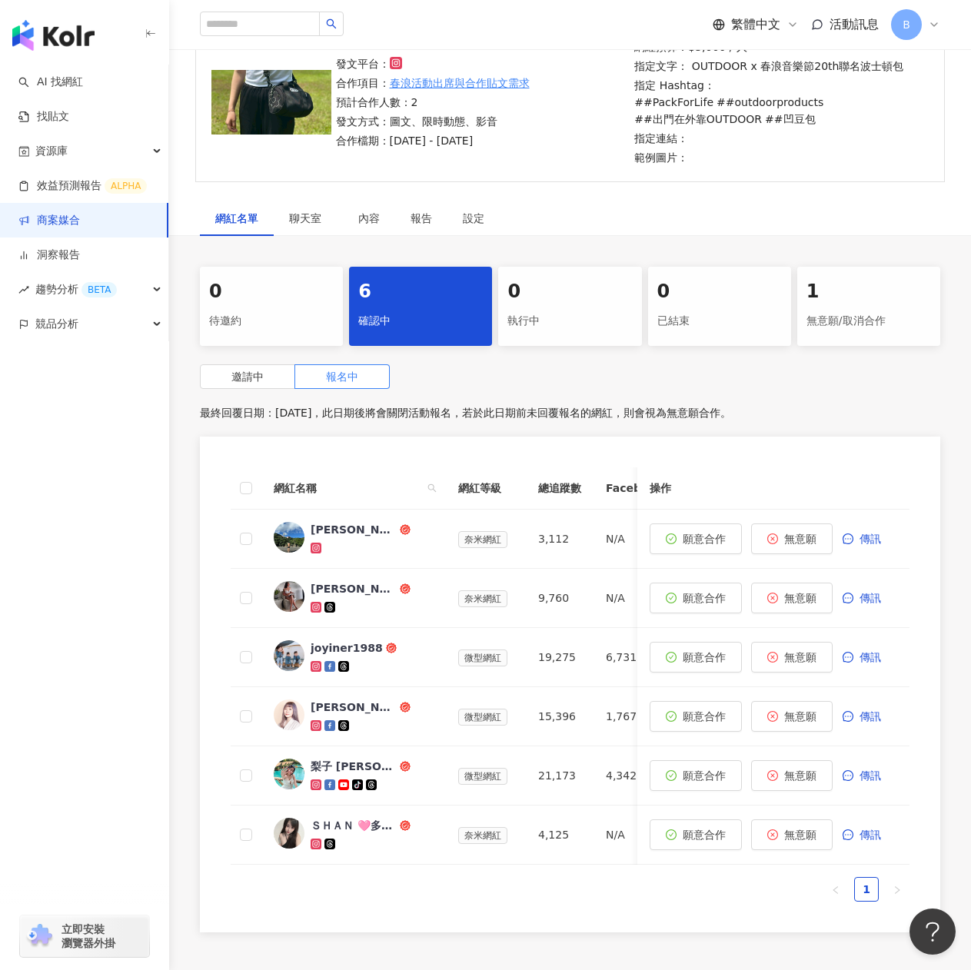
click at [824, 294] on div "1" at bounding box center [869, 292] width 125 height 26
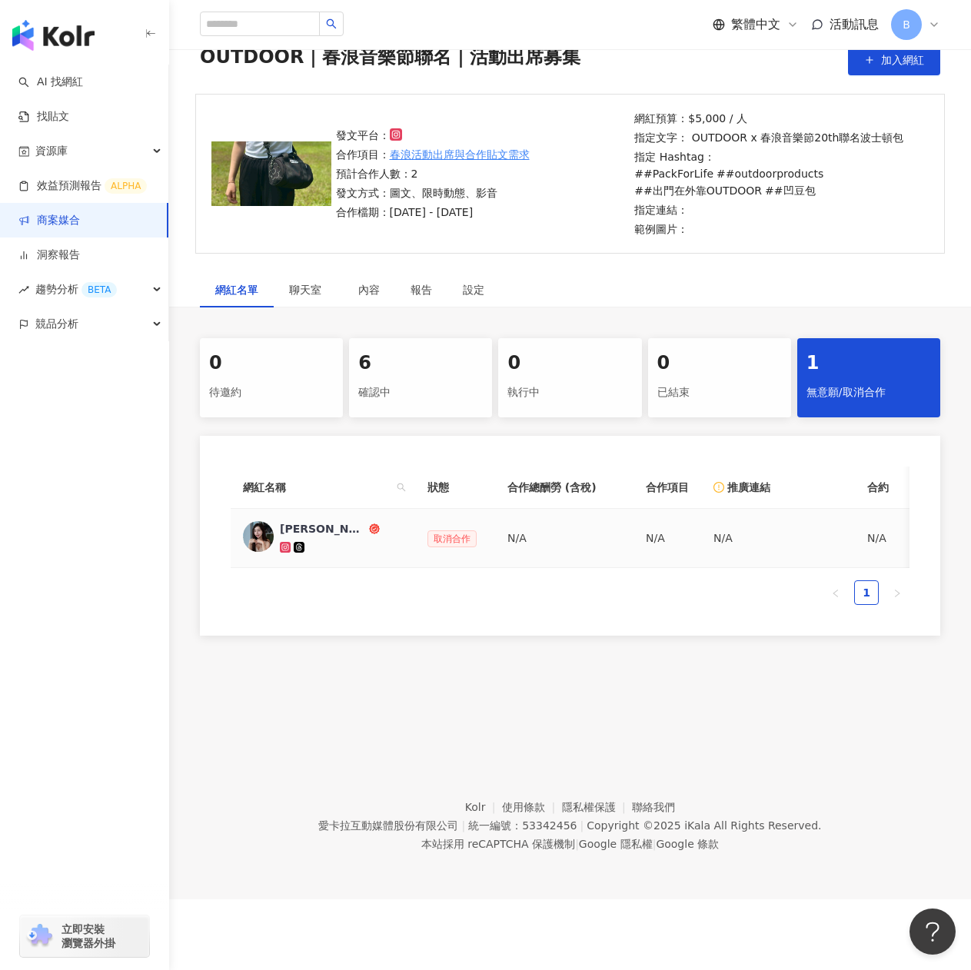
click at [322, 528] on div "米雪 Michelle" at bounding box center [323, 528] width 86 height 15
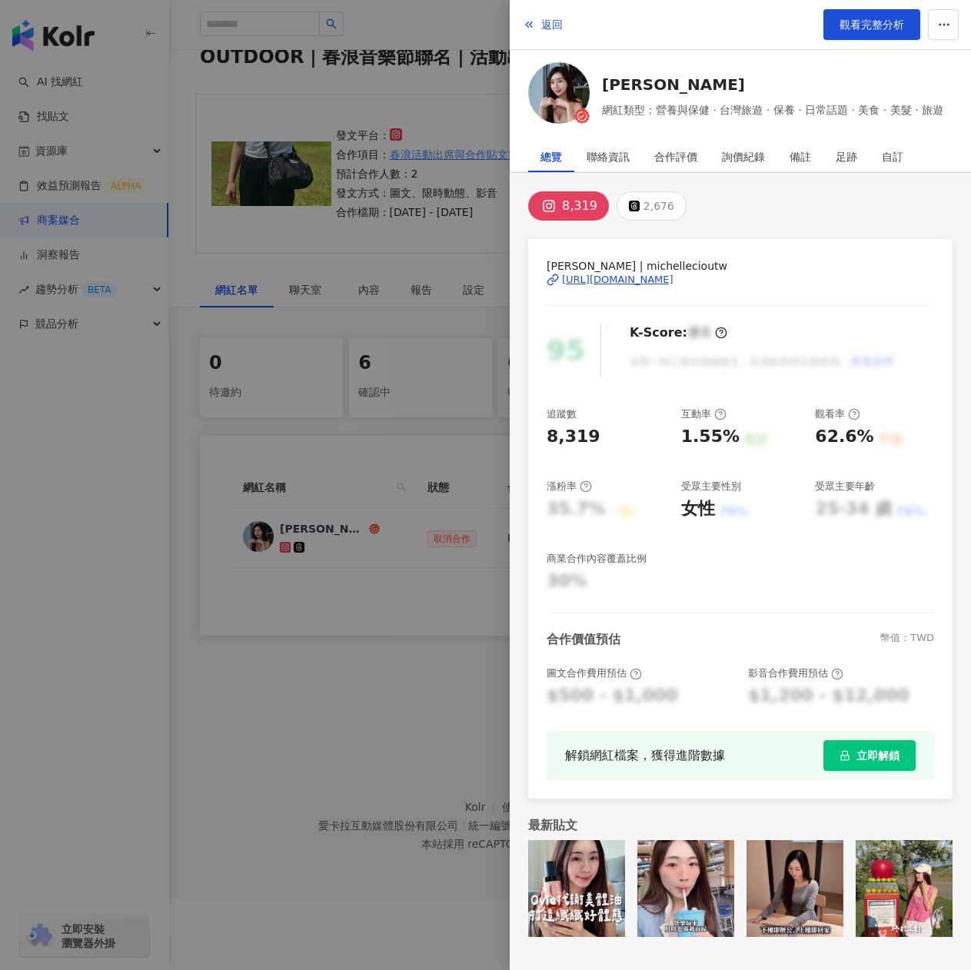
click at [621, 276] on div "https://www.instagram.com/michellecioutw/" at bounding box center [618, 280] width 112 height 14
click at [634, 216] on button "2,676" at bounding box center [652, 205] width 70 height 29
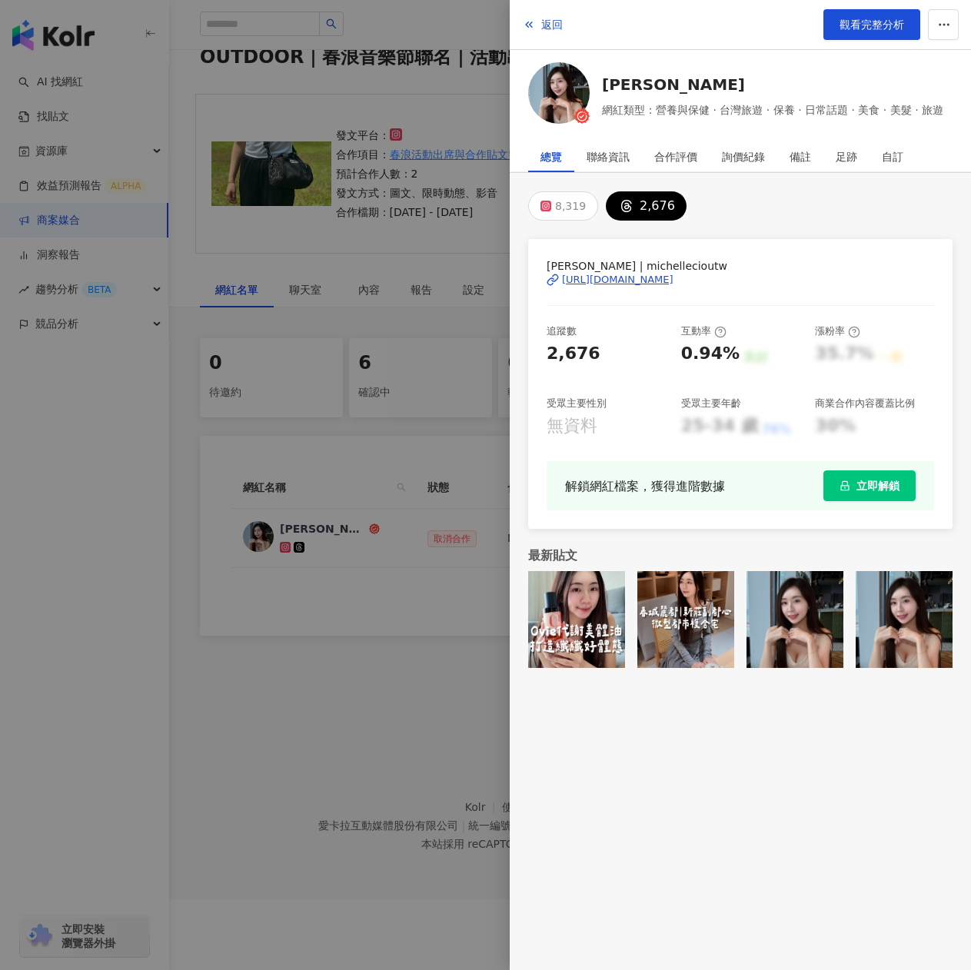
click at [657, 279] on div "https://www.threads.com/@michellecioutw" at bounding box center [618, 280] width 112 height 14
click at [870, 15] on link "觀看完整分析" at bounding box center [872, 24] width 97 height 31
click at [450, 337] on div at bounding box center [485, 485] width 971 height 970
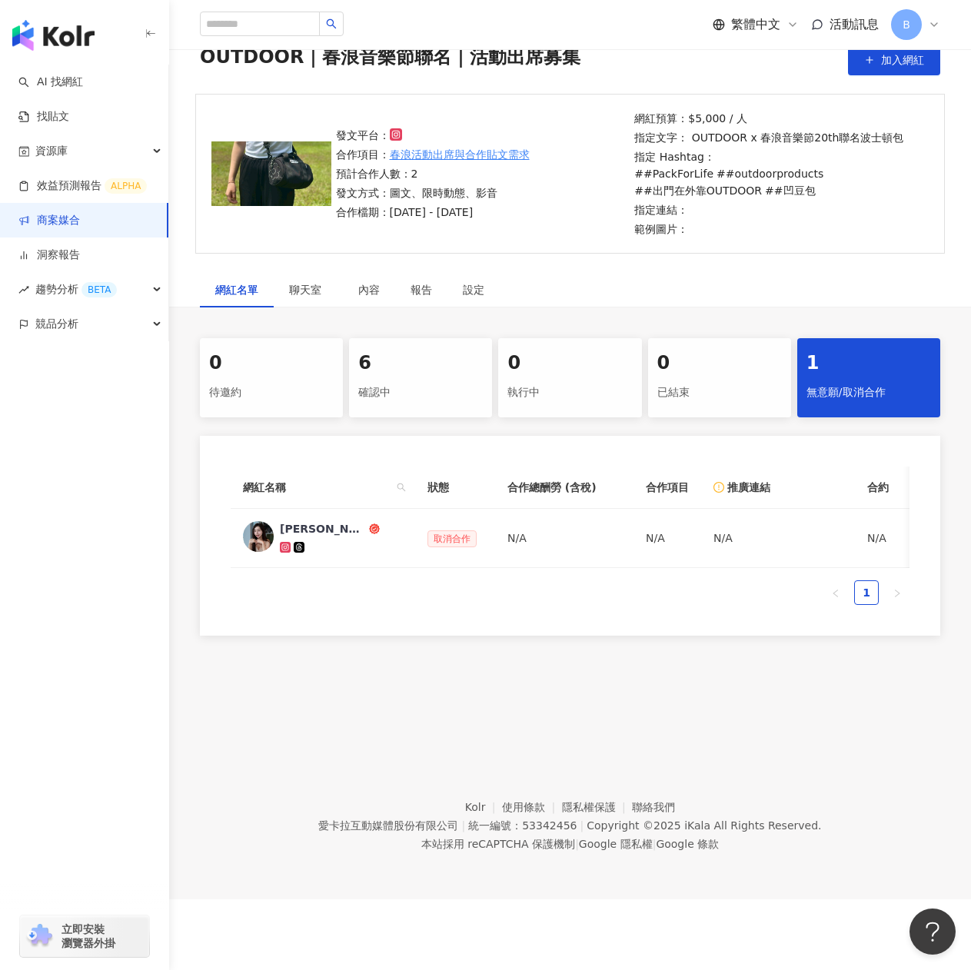
click at [405, 380] on div "確認中" at bounding box center [420, 393] width 125 height 26
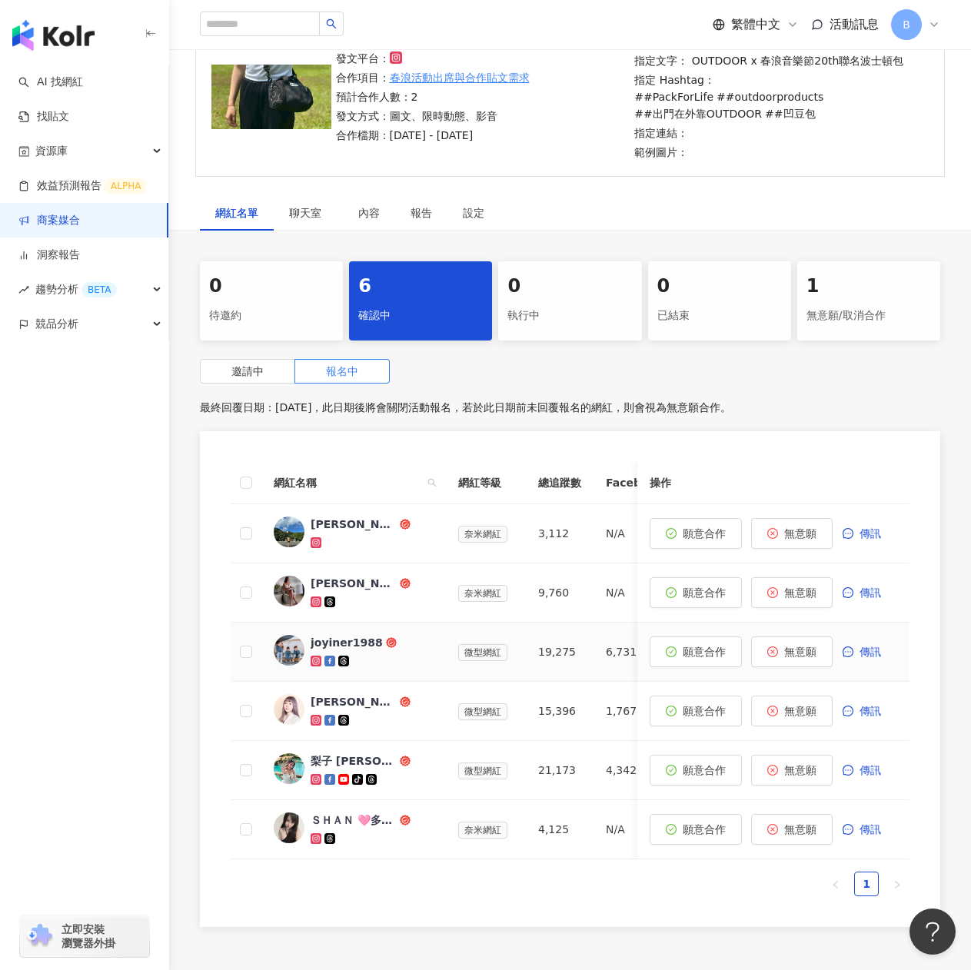
scroll to position [225, 0]
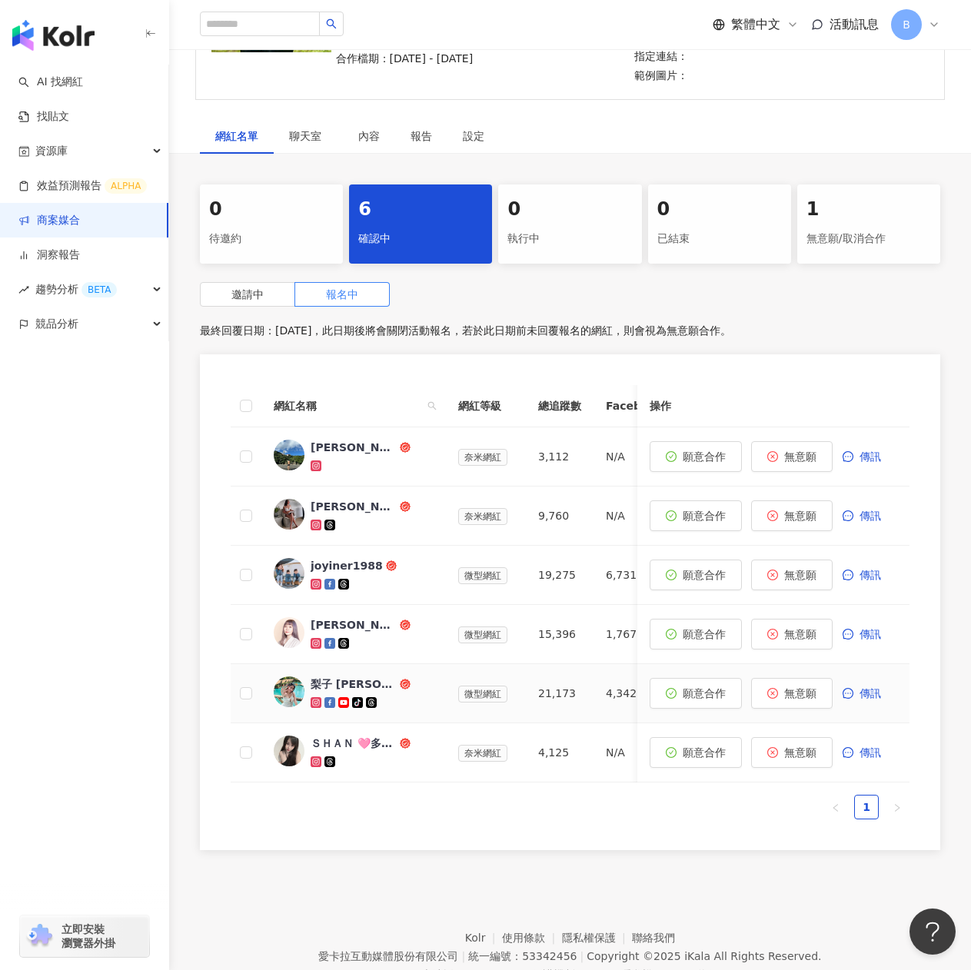
click at [393, 694] on div "梨子 [PERSON_NAME]" at bounding box center [372, 694] width 123 height 34
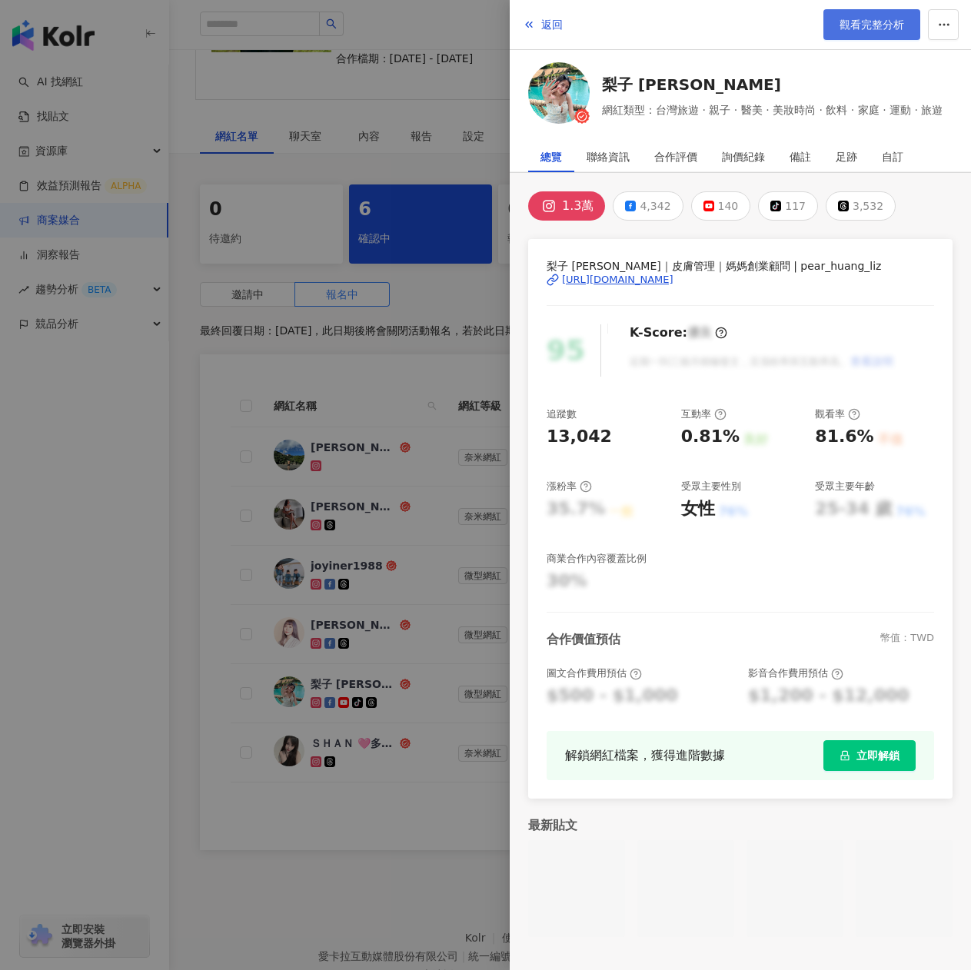
click at [874, 22] on span "觀看完整分析" at bounding box center [872, 24] width 65 height 12
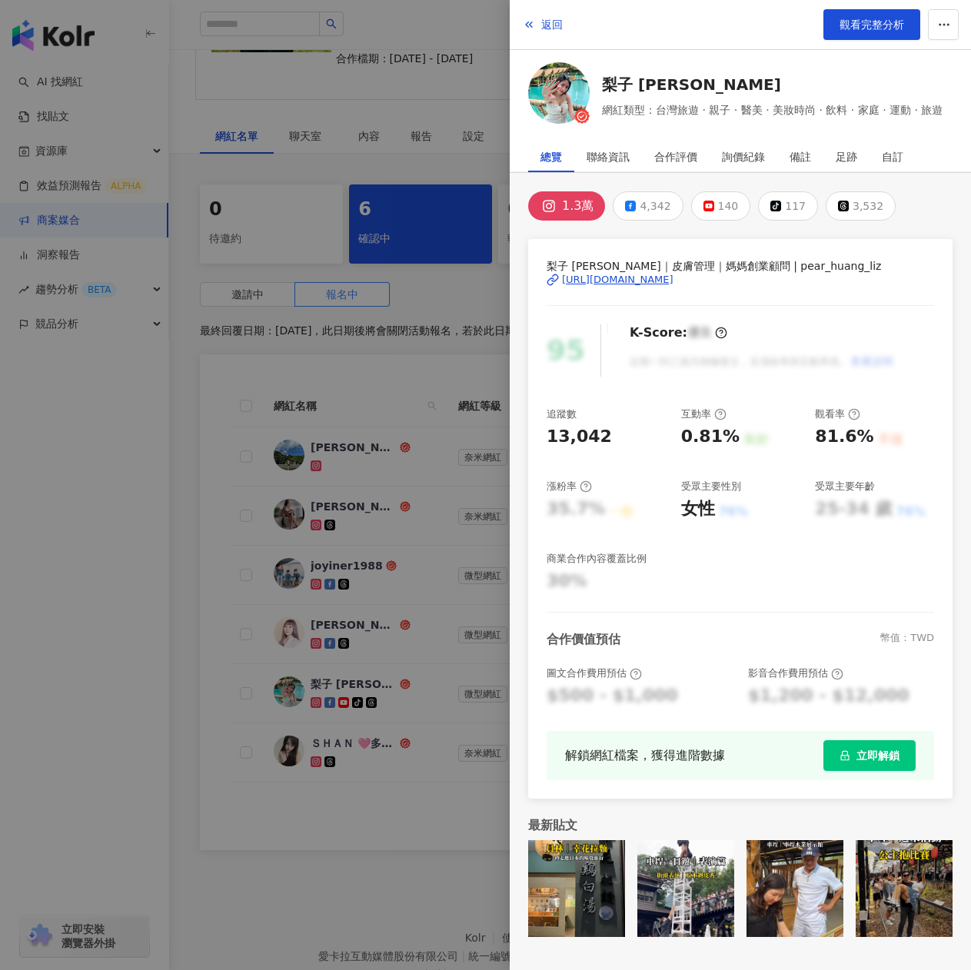
scroll to position [296, 0]
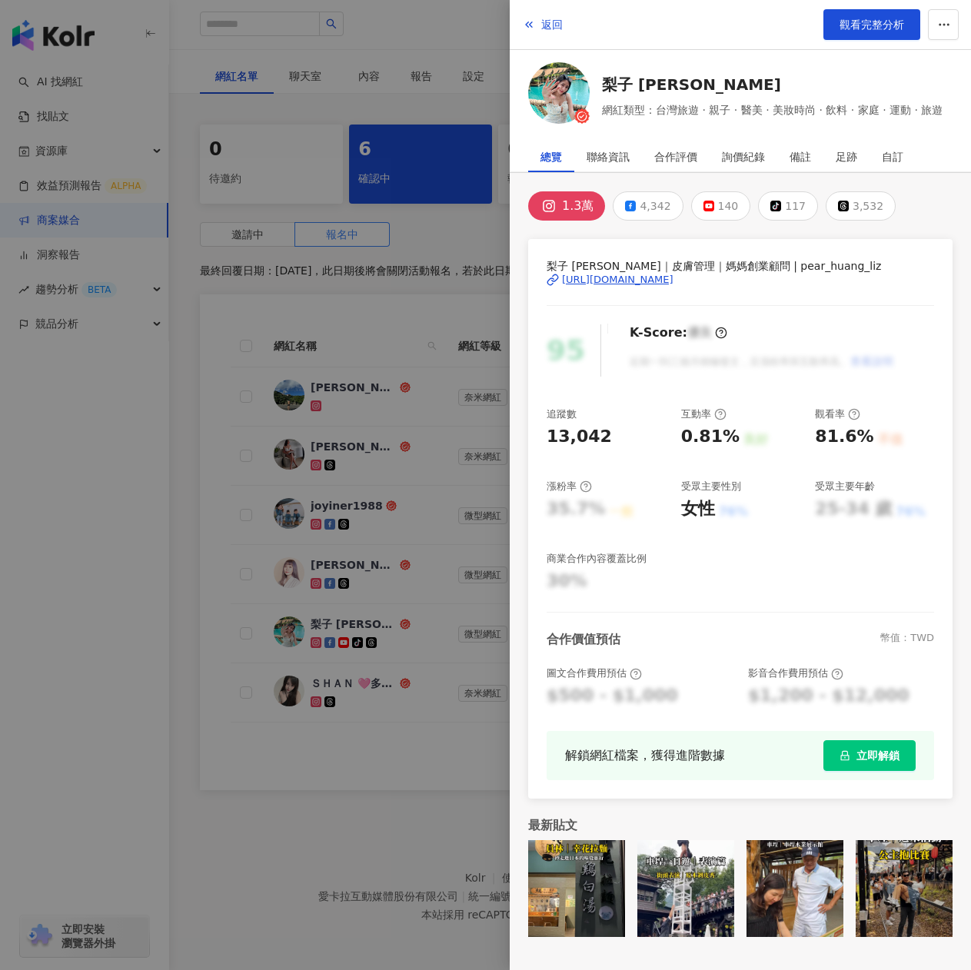
click at [301, 766] on div at bounding box center [485, 485] width 971 height 970
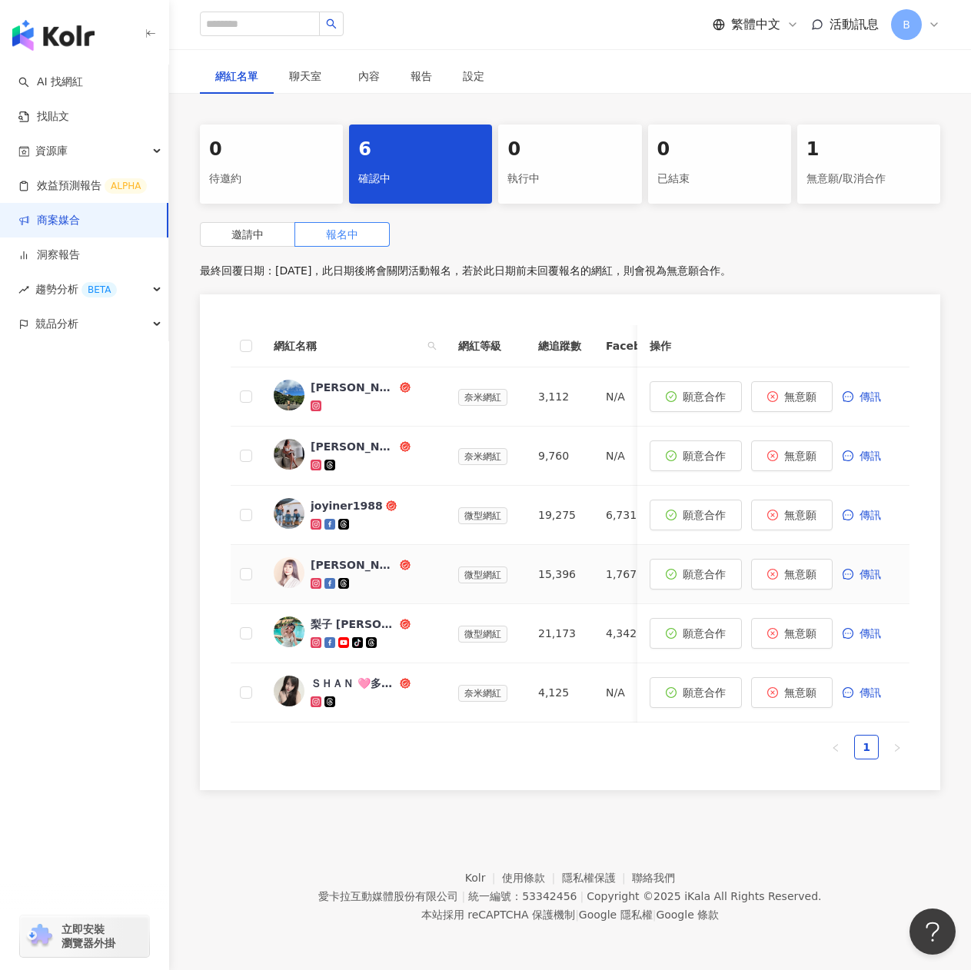
click at [388, 564] on div "[PERSON_NAME]" at bounding box center [372, 575] width 123 height 34
click at [390, 559] on span "[PERSON_NAME]" at bounding box center [361, 565] width 100 height 15
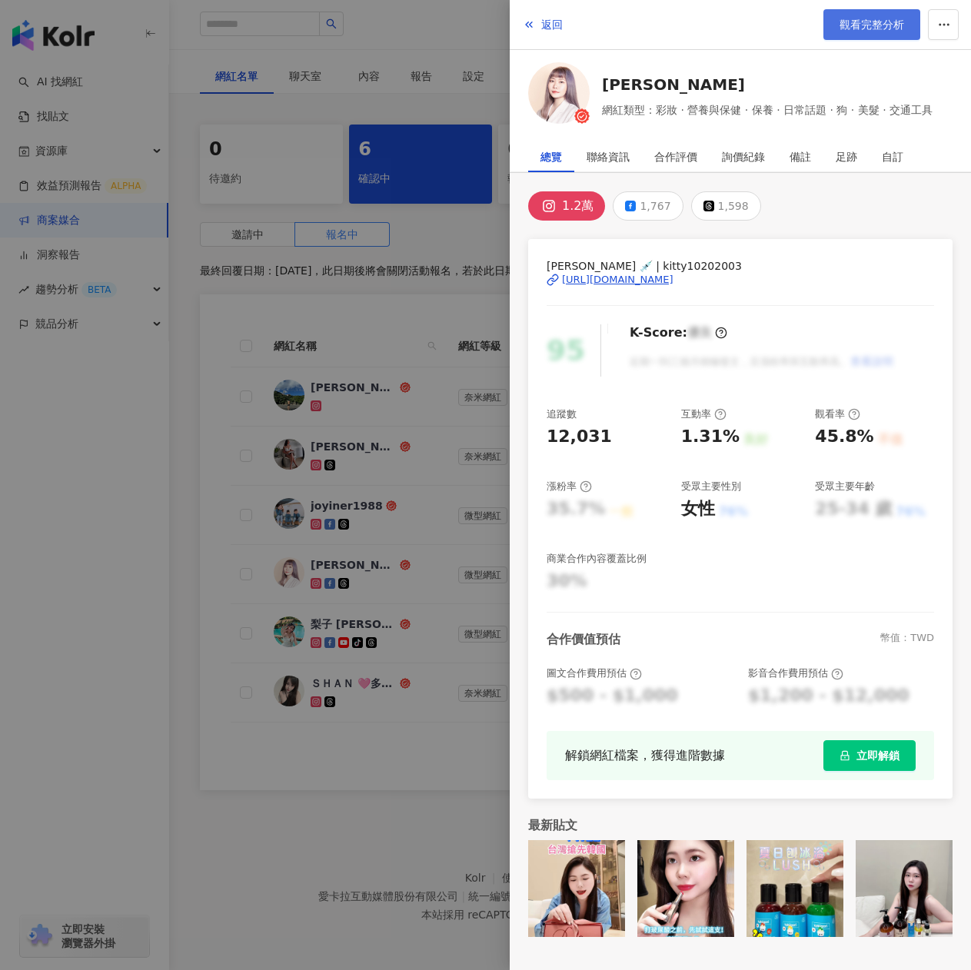
click at [878, 26] on span "觀看完整分析" at bounding box center [872, 24] width 65 height 12
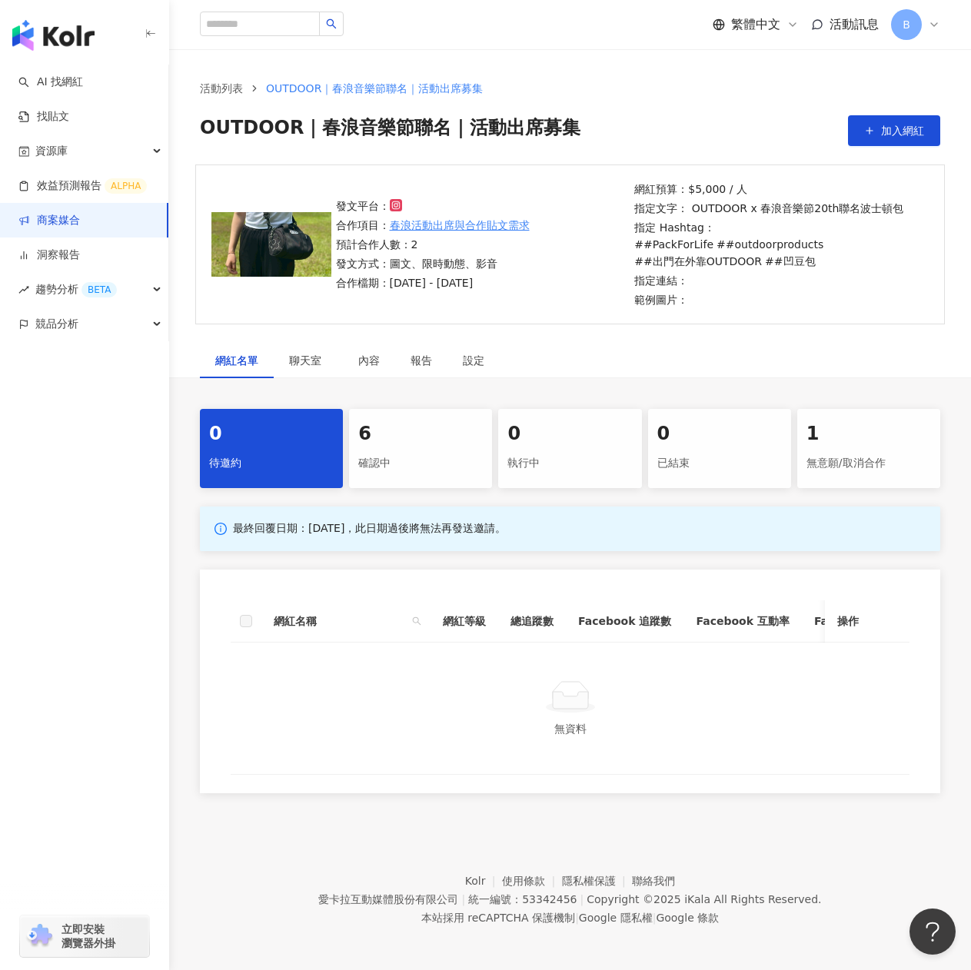
click at [444, 467] on div "確認中" at bounding box center [420, 464] width 125 height 26
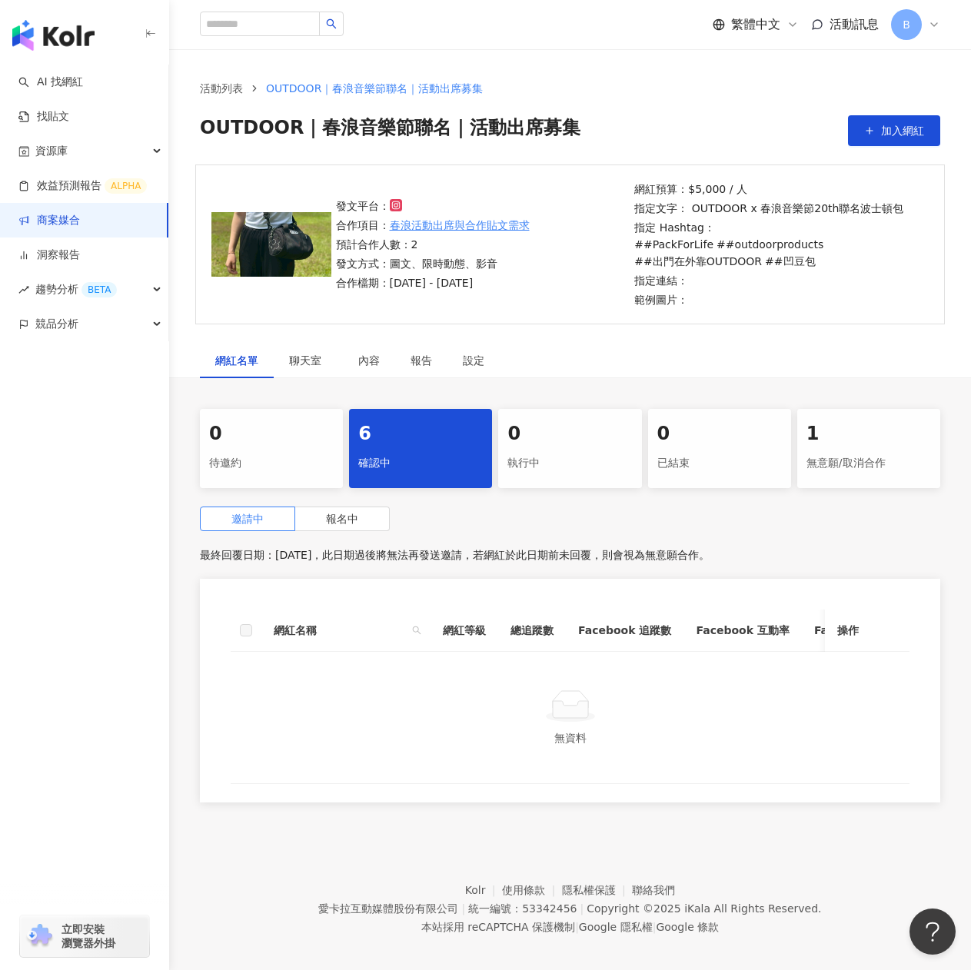
click at [571, 454] on div "執行中" at bounding box center [570, 464] width 125 height 26
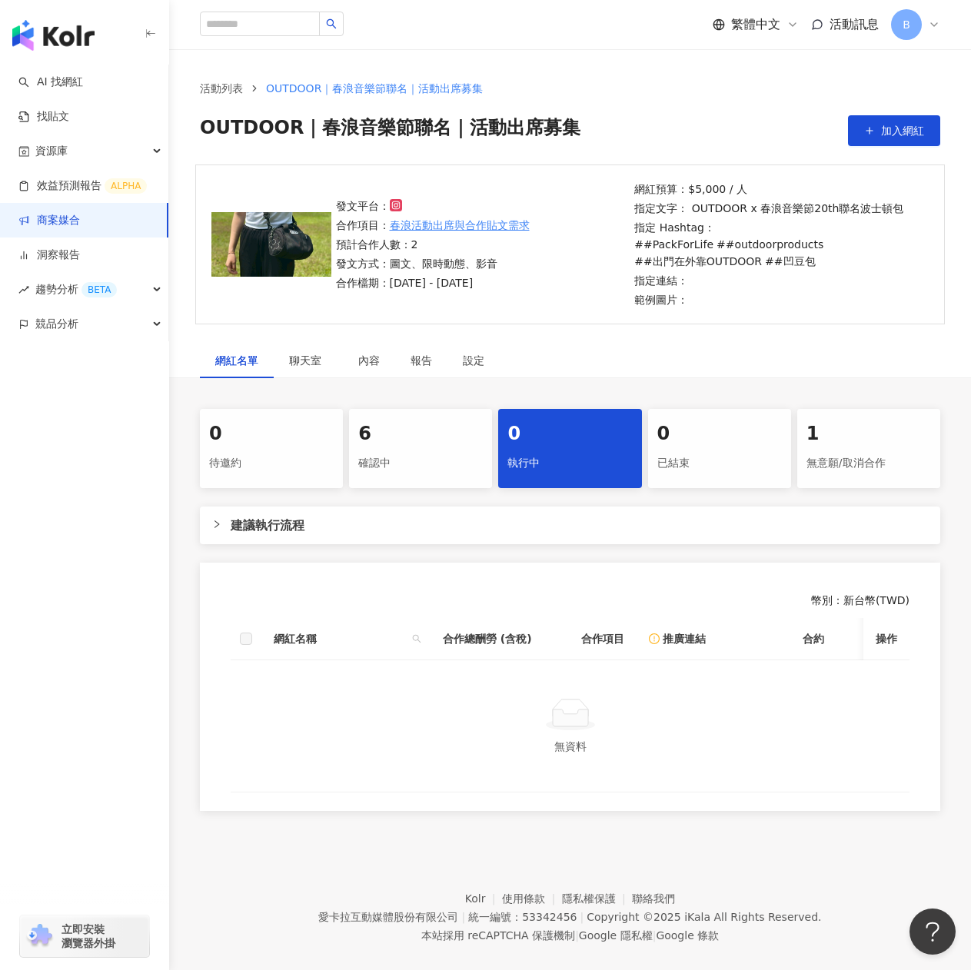
click at [429, 494] on div "0 待邀約 6 確認中 0 執行中 0 已結束 1 無意願/取消合作 建議執行流程 幣別 ： 新台幣 ( TWD ) 網紅名稱 合作總酬勞 (含稅) 合作項目…" at bounding box center [570, 610] width 802 height 402
click at [419, 462] on div "確認中" at bounding box center [420, 464] width 125 height 26
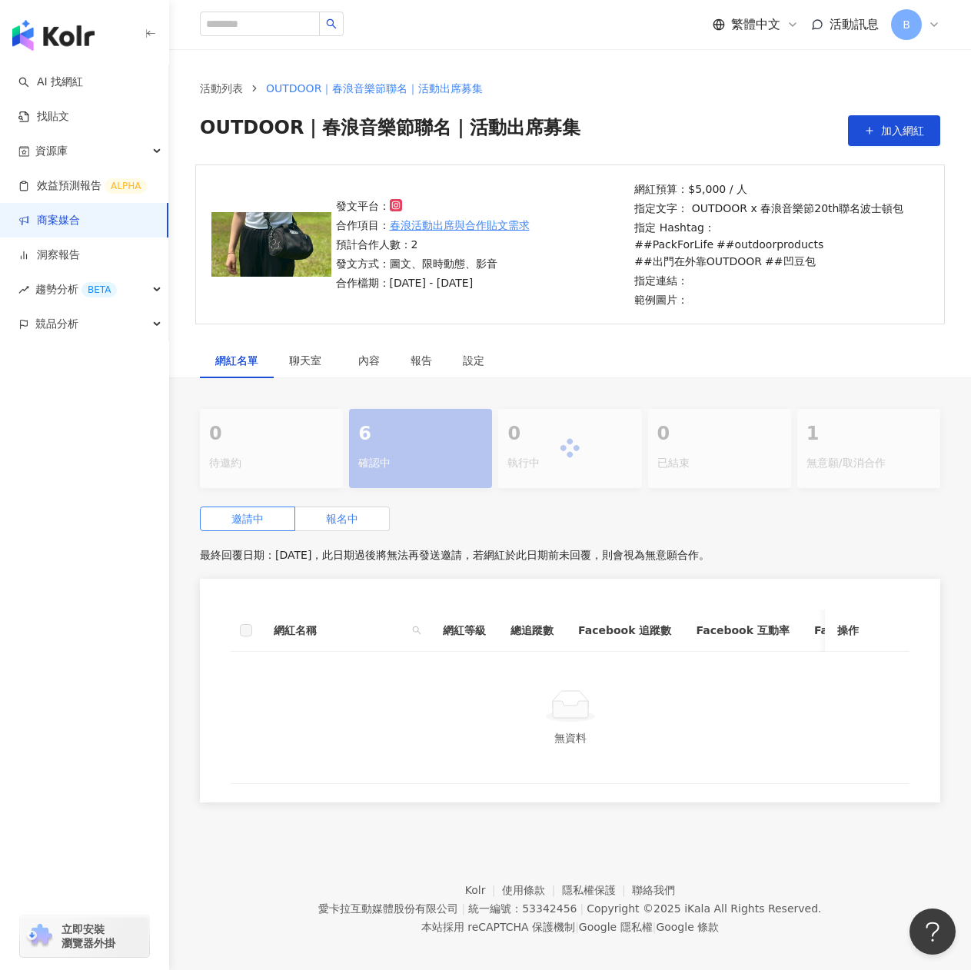
click at [332, 524] on span "報名中" at bounding box center [342, 519] width 32 height 12
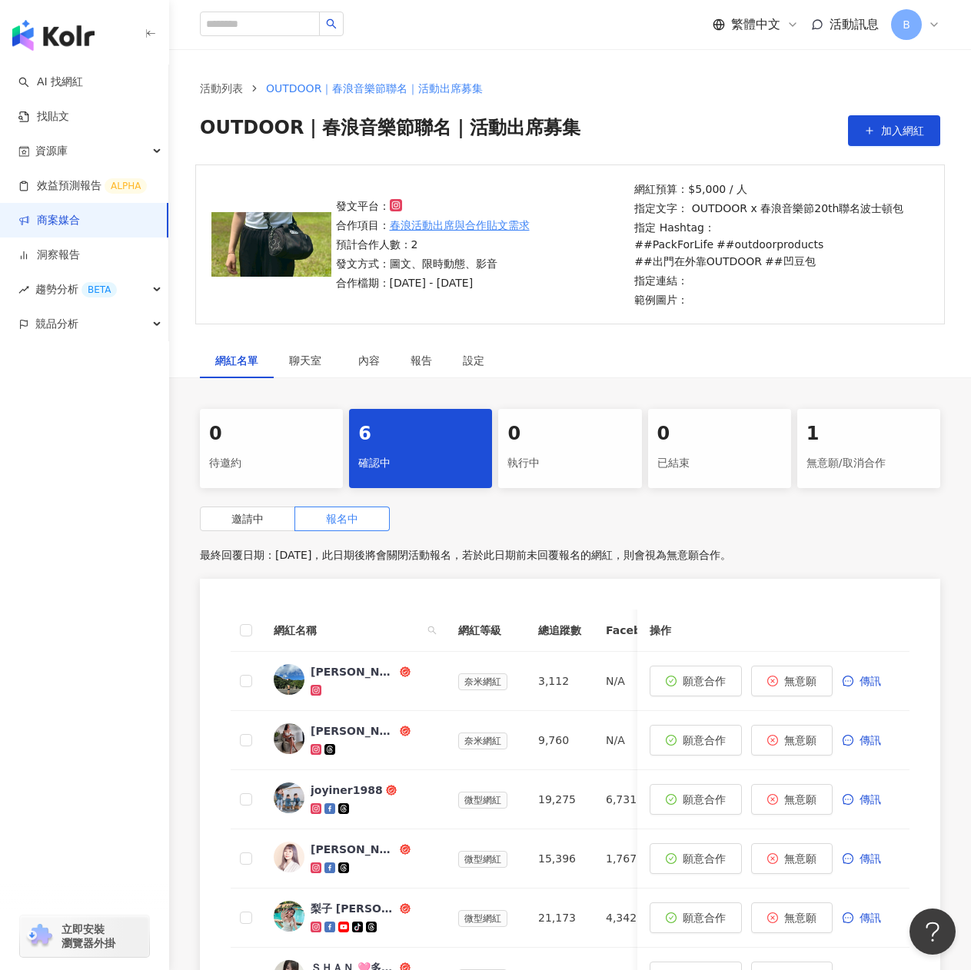
scroll to position [154, 0]
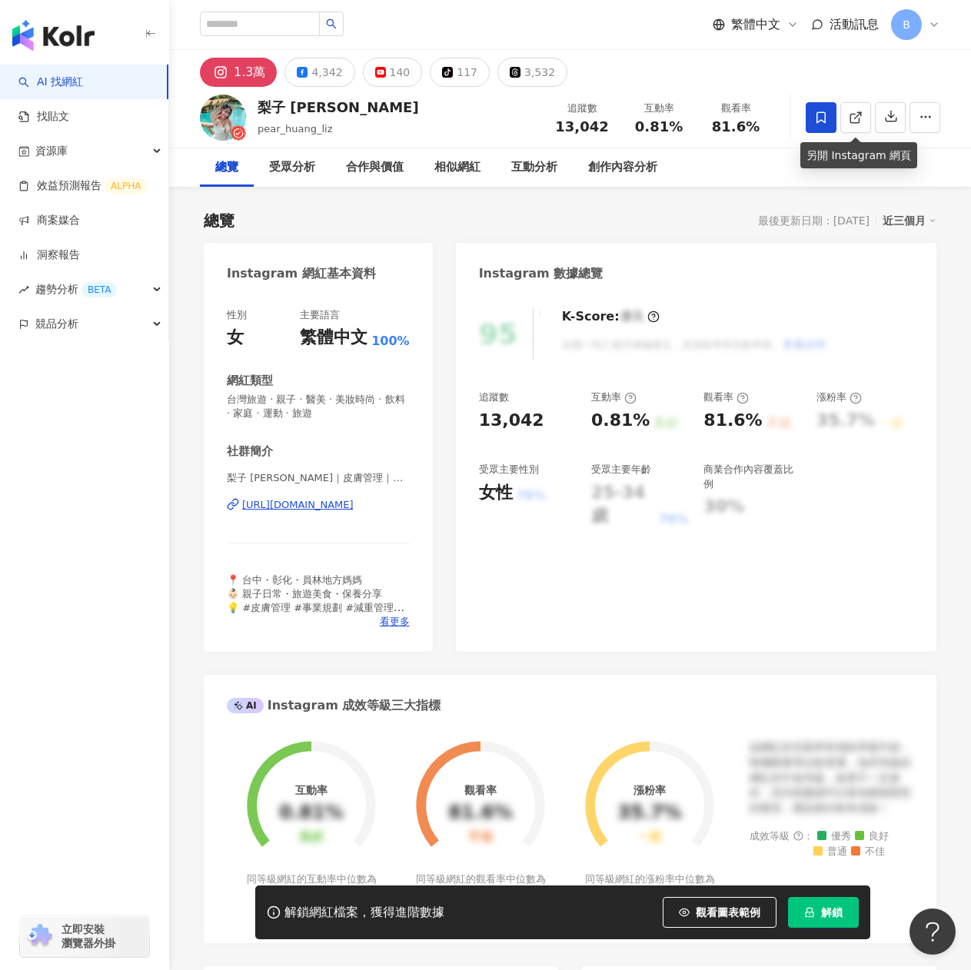
click at [683, 222] on div "總覽 最後更新日期：2025/9/11 近三個月" at bounding box center [570, 221] width 733 height 22
drag, startPoint x: 299, startPoint y: 111, endPoint x: 249, endPoint y: 112, distance: 50.0
click at [249, 112] on div "梨子 liz pear_huang_liz 追蹤數 13,042 互動率 0.81% 觀看率 81.6%" at bounding box center [570, 117] width 802 height 61
copy div "梨子 liz"
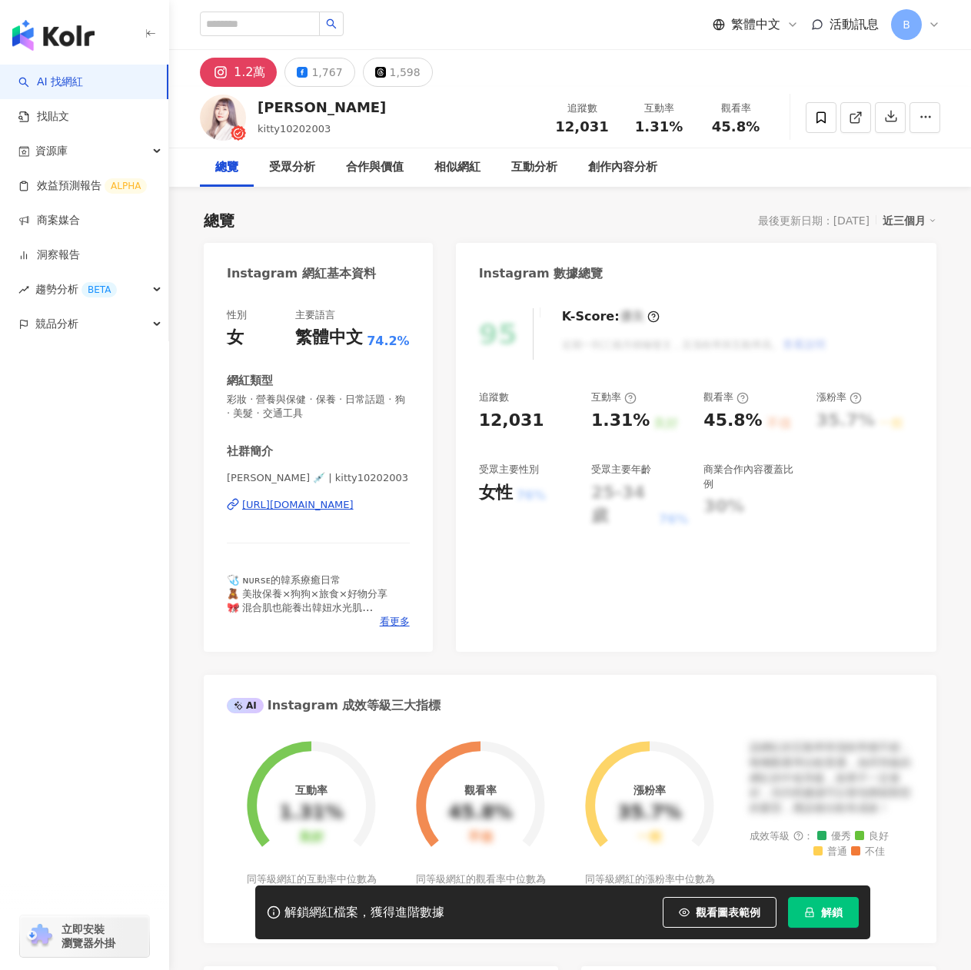
drag, startPoint x: 328, startPoint y: 106, endPoint x: 256, endPoint y: 104, distance: 71.6
click at [253, 108] on div "[PERSON_NAME]Ivy kitty10202003 追蹤數 12,031 互動率 1.31% 觀看率 45.8%" at bounding box center [570, 117] width 802 height 61
click at [833, 112] on span at bounding box center [821, 117] width 31 height 31
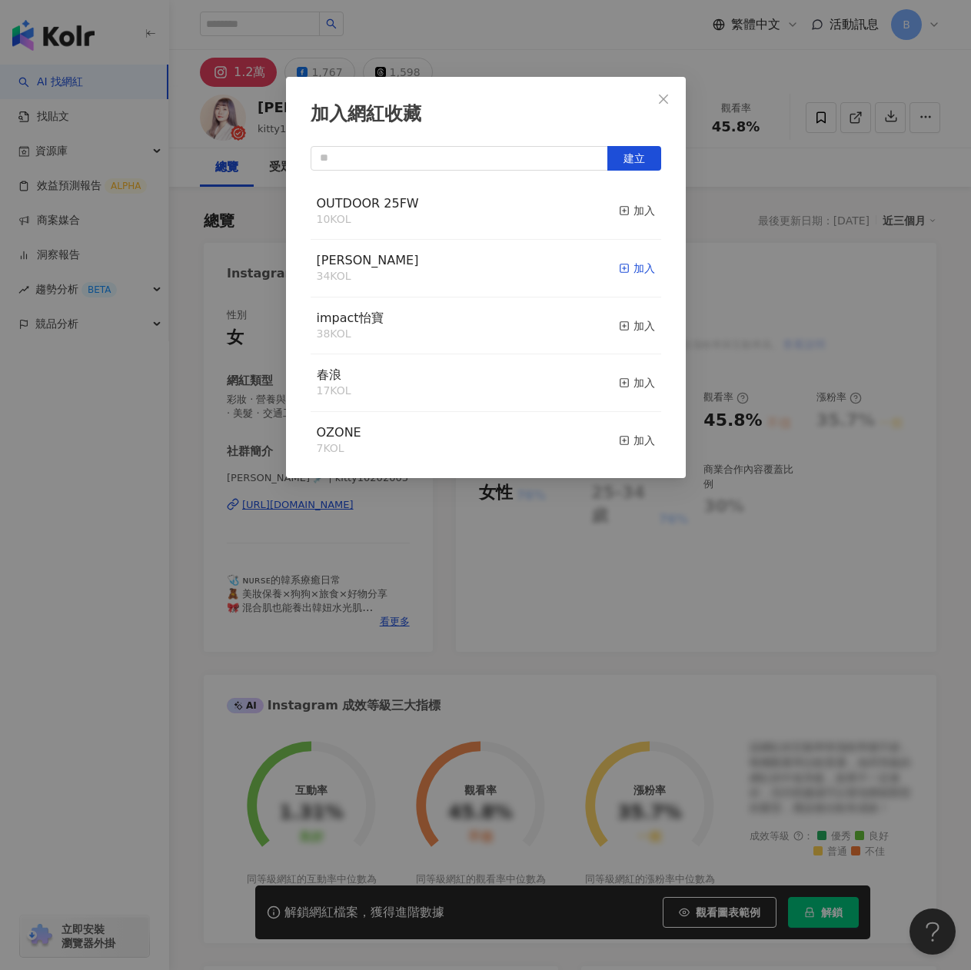
click at [622, 268] on line "button" at bounding box center [624, 268] width 4 height 0
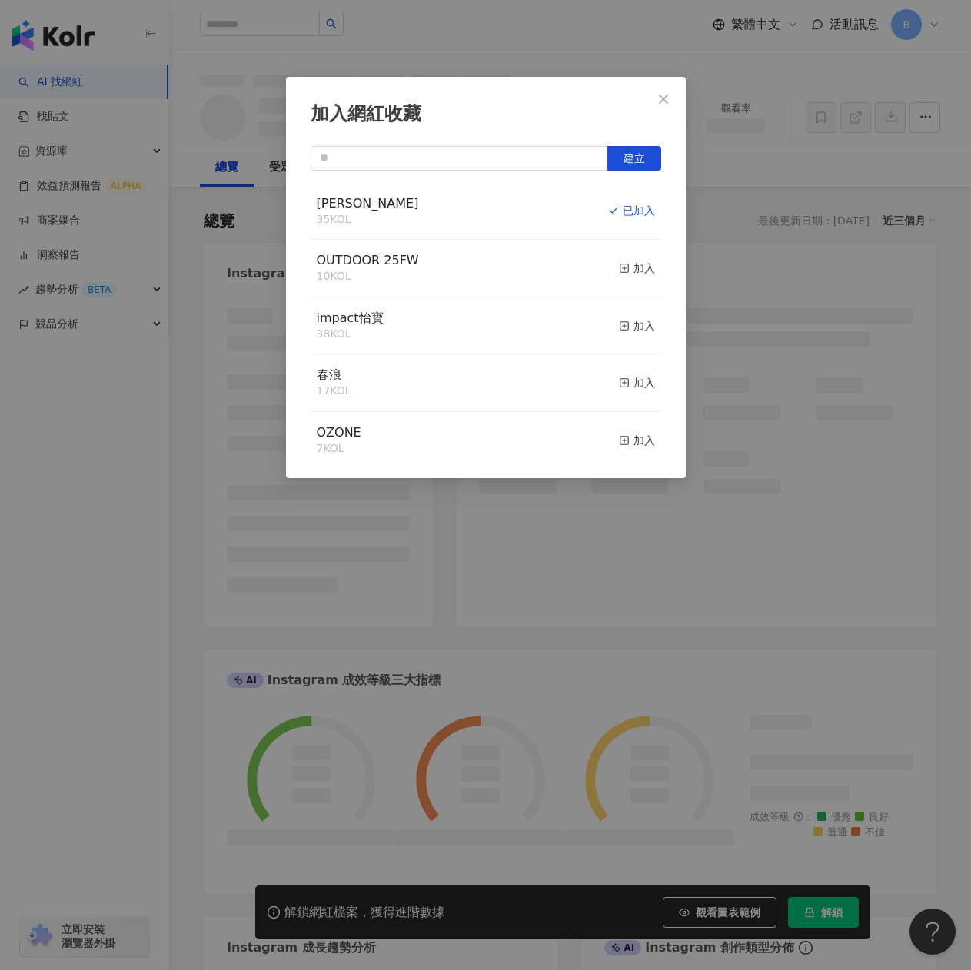
click at [667, 105] on button "Close" at bounding box center [663, 99] width 31 height 31
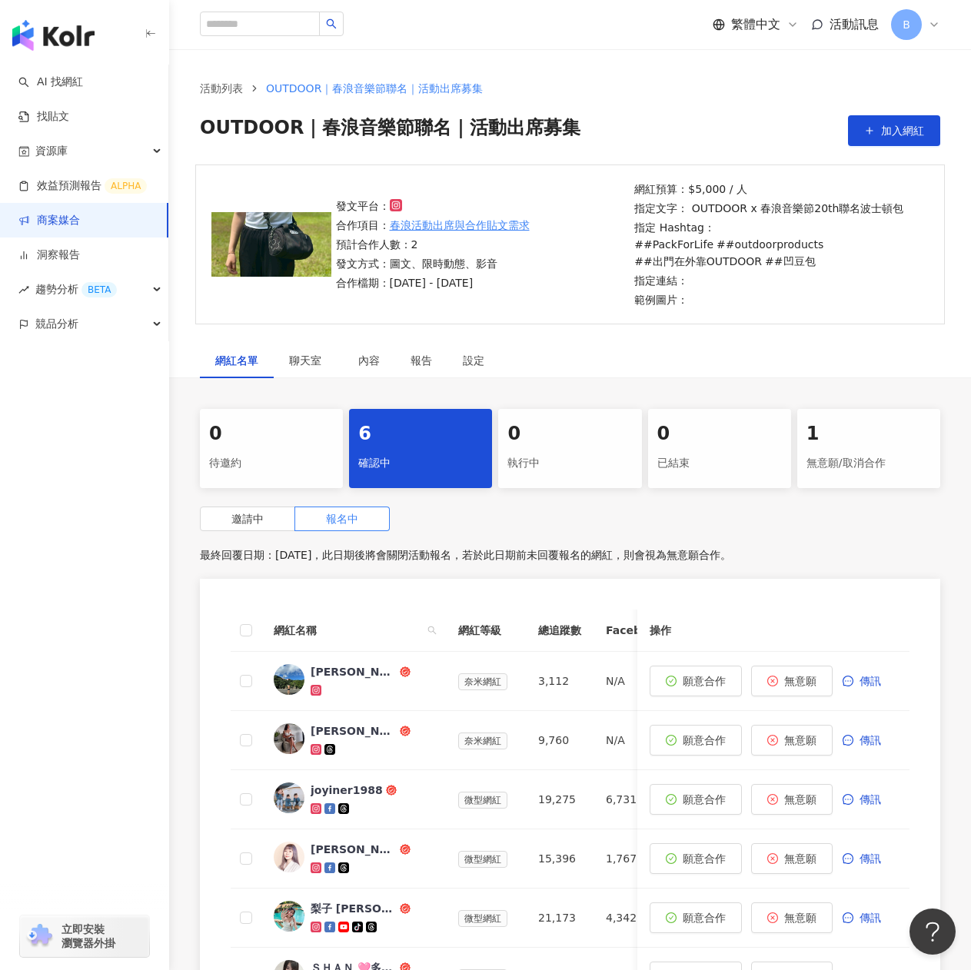
click at [850, 464] on div "無意願/取消合作" at bounding box center [869, 464] width 125 height 26
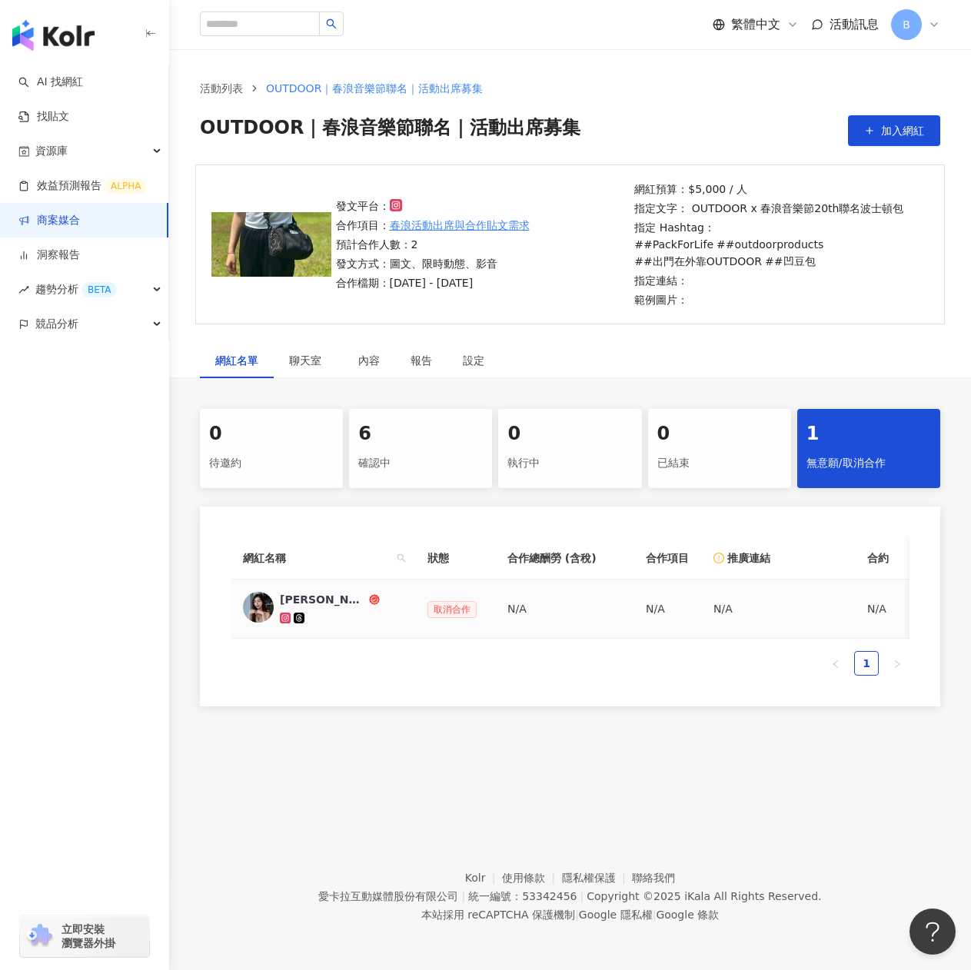
click at [311, 600] on div "[PERSON_NAME]" at bounding box center [323, 599] width 86 height 15
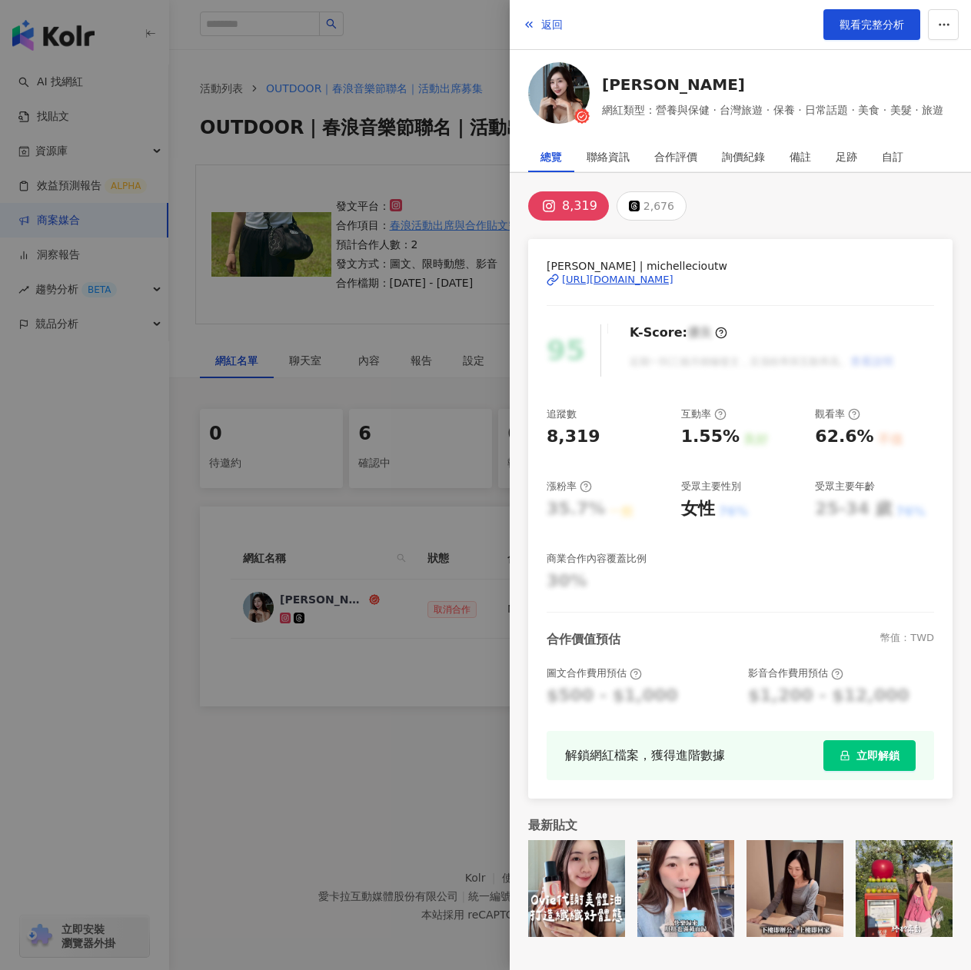
click at [604, 273] on div "[URL][DOMAIN_NAME]" at bounding box center [618, 280] width 112 height 14
